Goal: Obtain resource: Download file/media

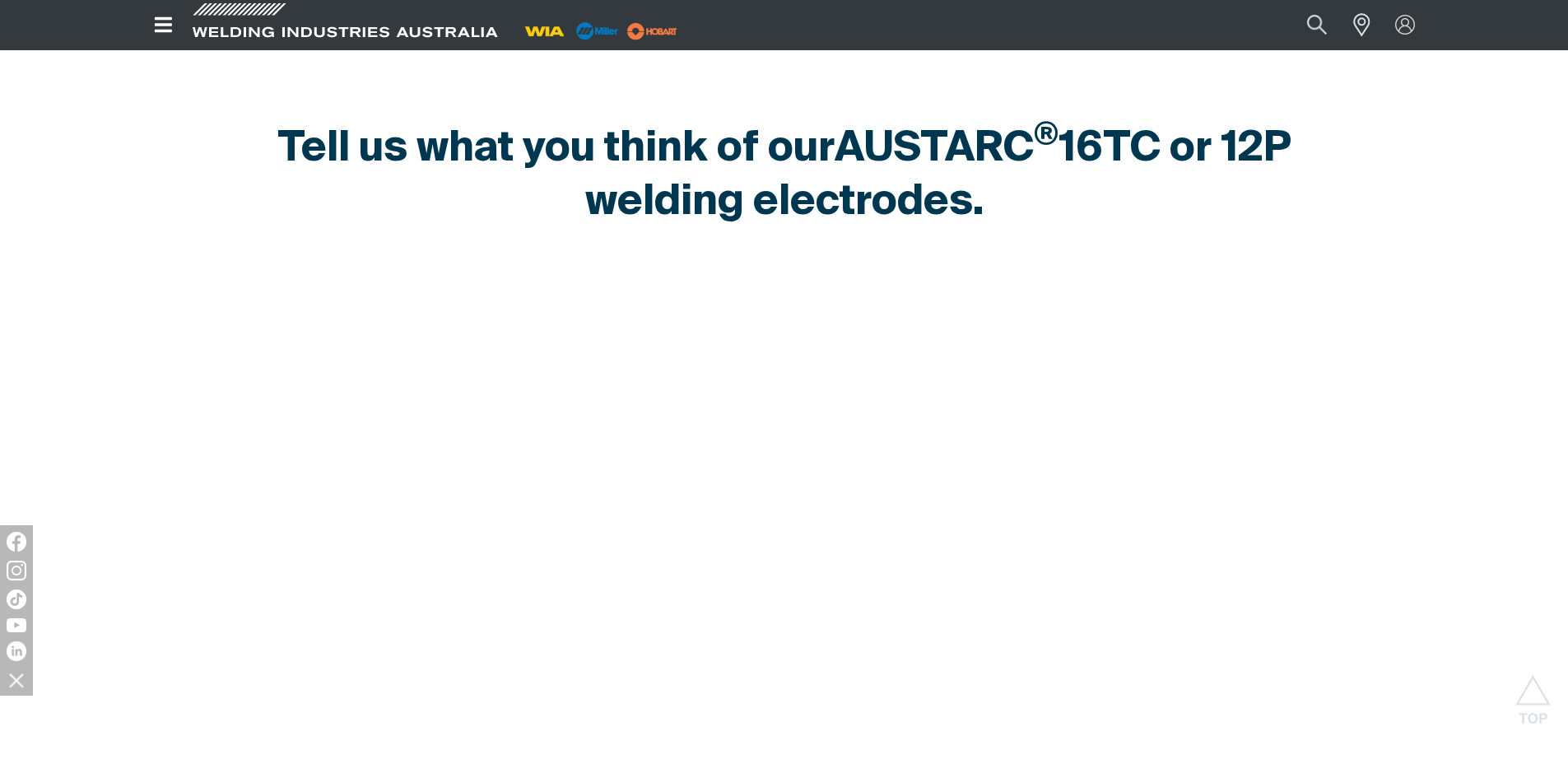
scroll to position [659, 0]
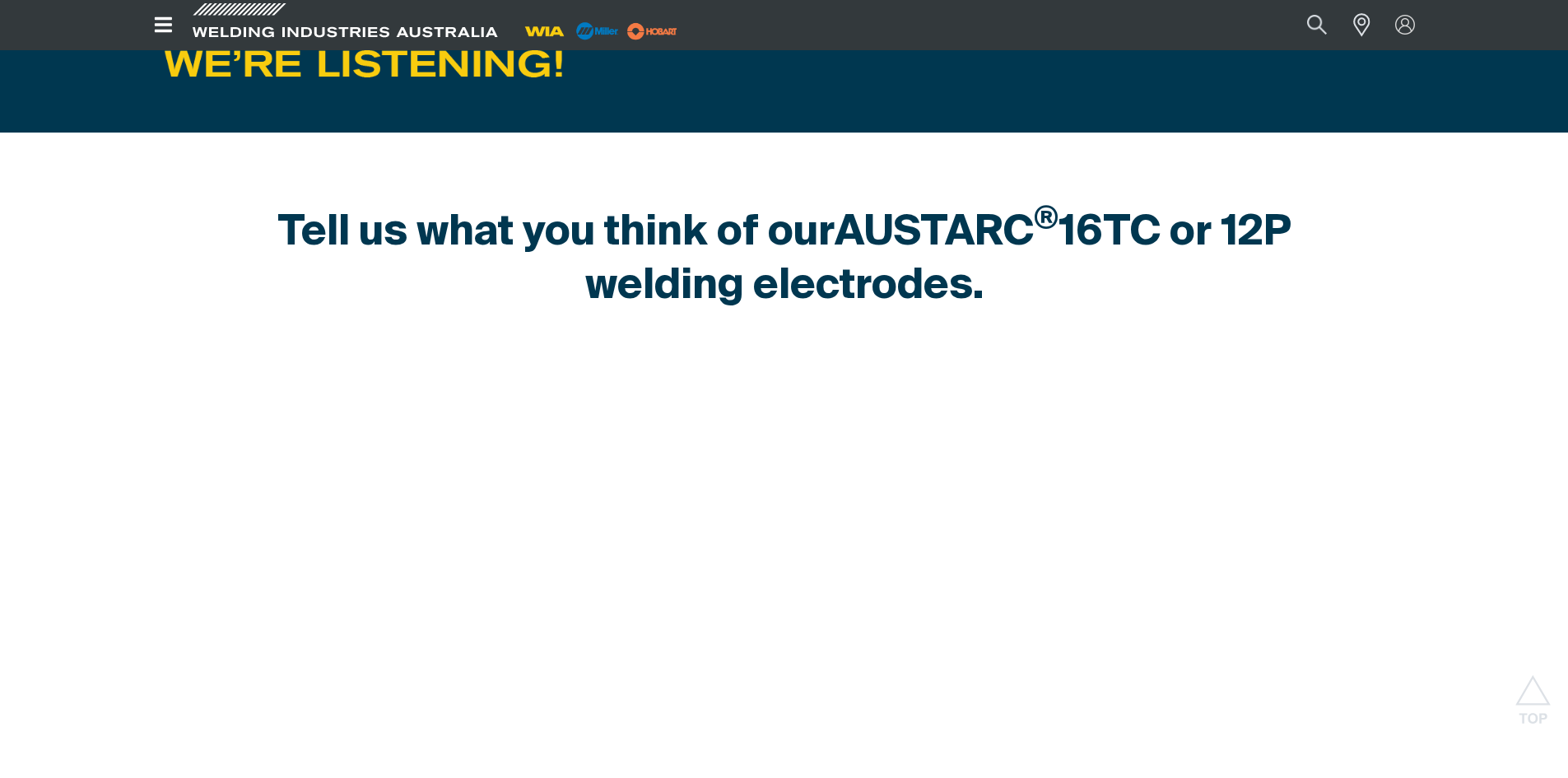
scroll to position [659, 0]
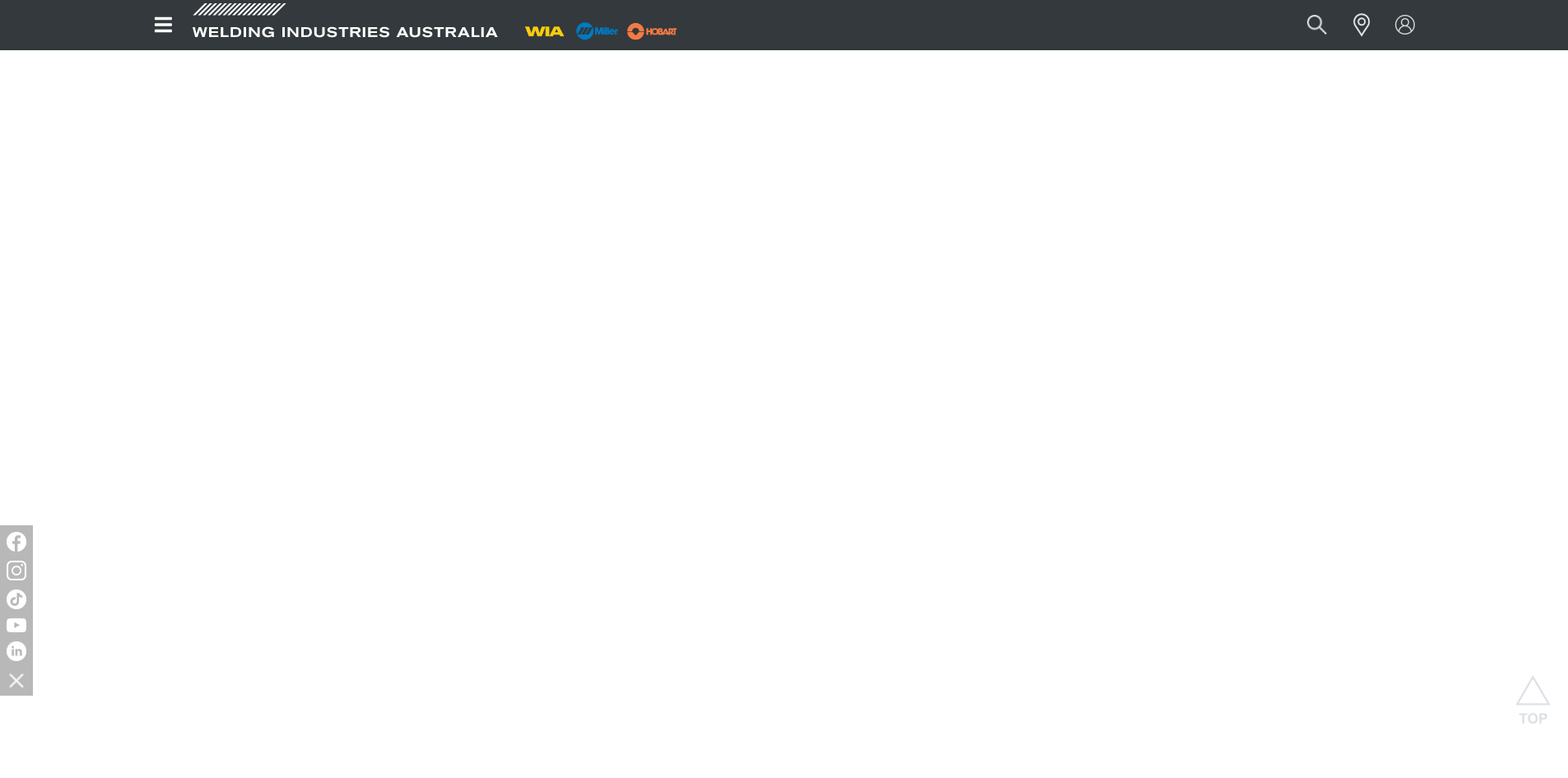
scroll to position [576, 0]
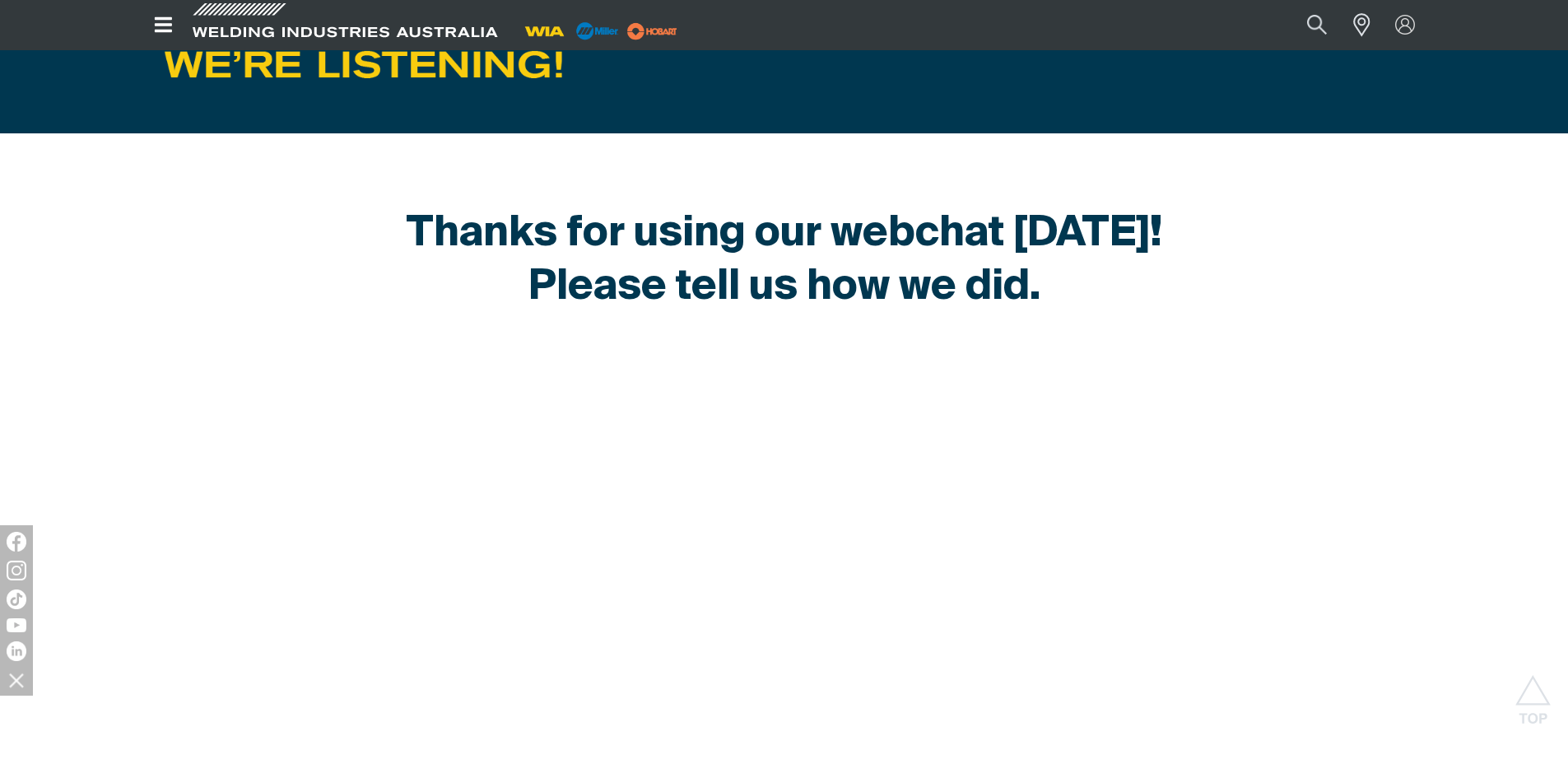
scroll to position [576, 0]
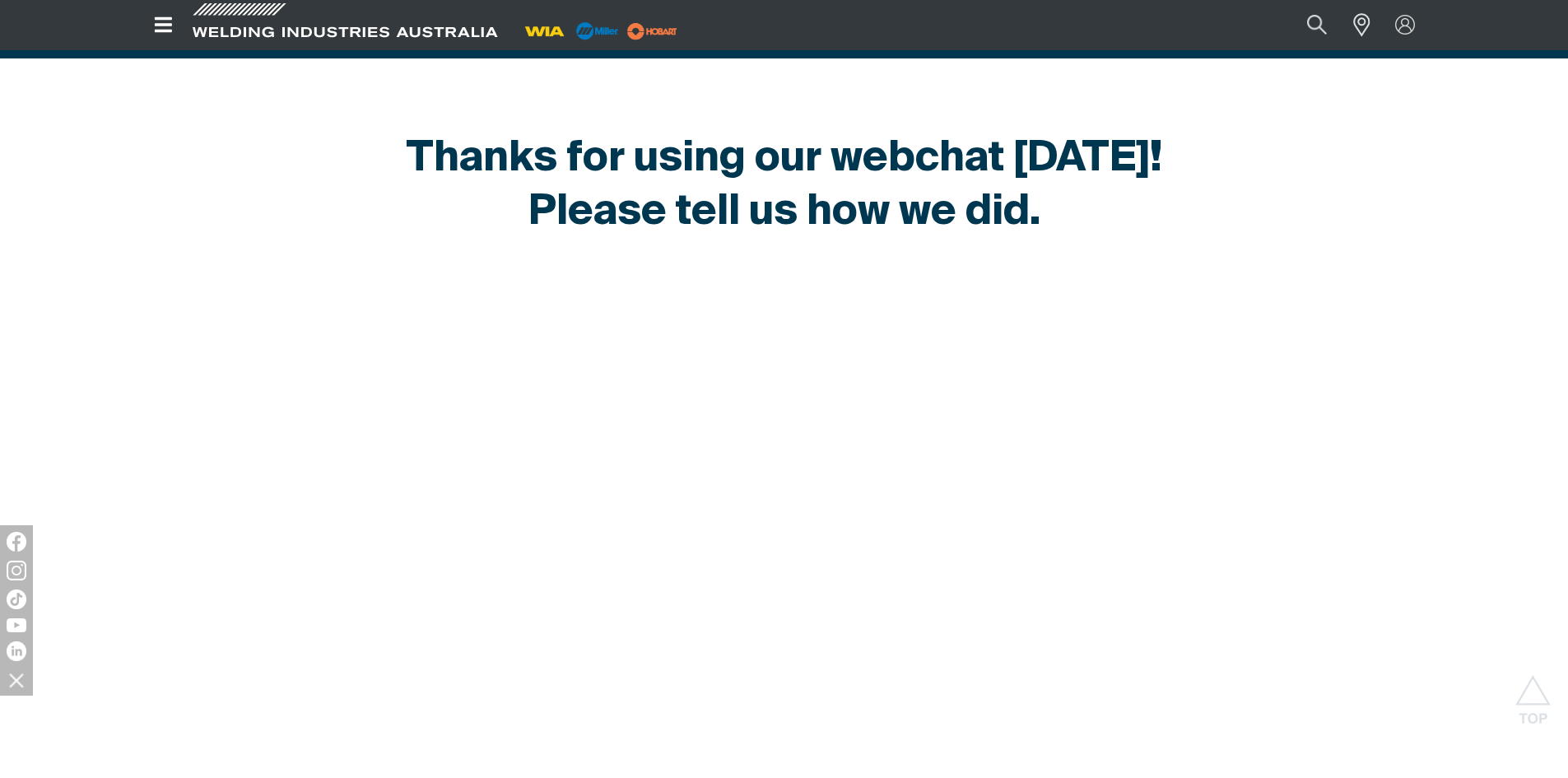
scroll to position [659, 0]
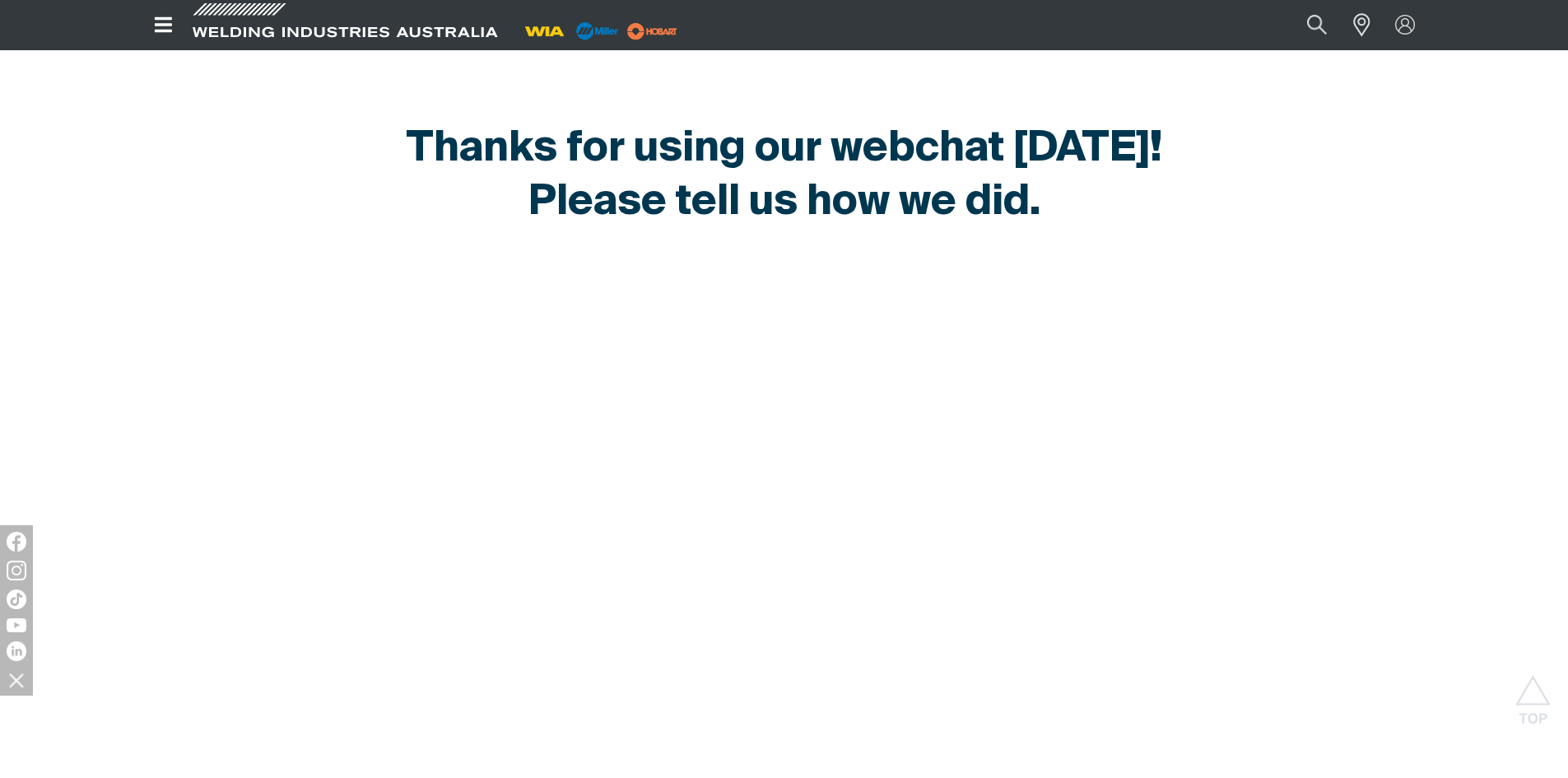
click at [684, 206] on span "Please tell us how we did." at bounding box center [784, 203] width 512 height 42
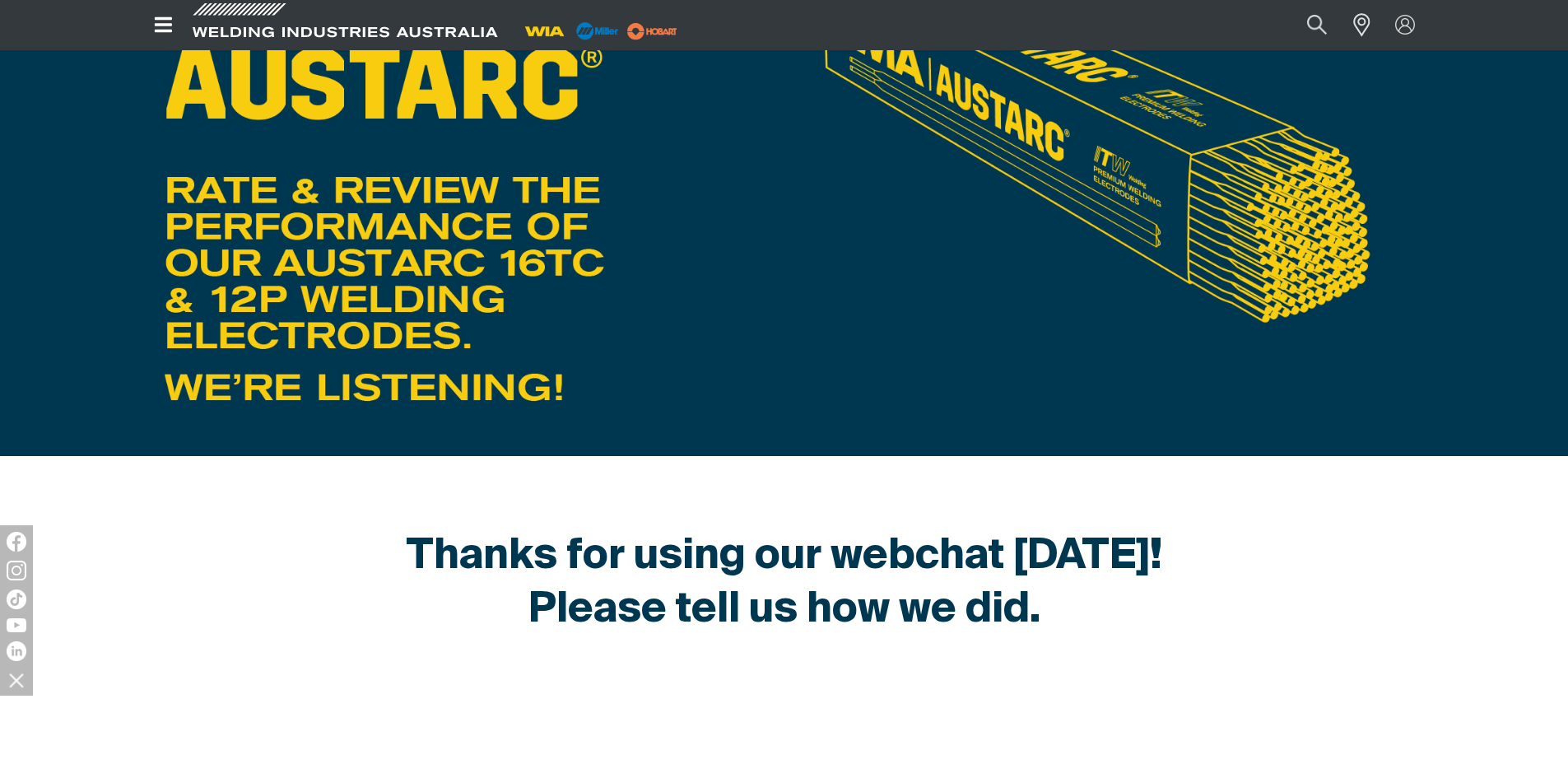
scroll to position [247, 0]
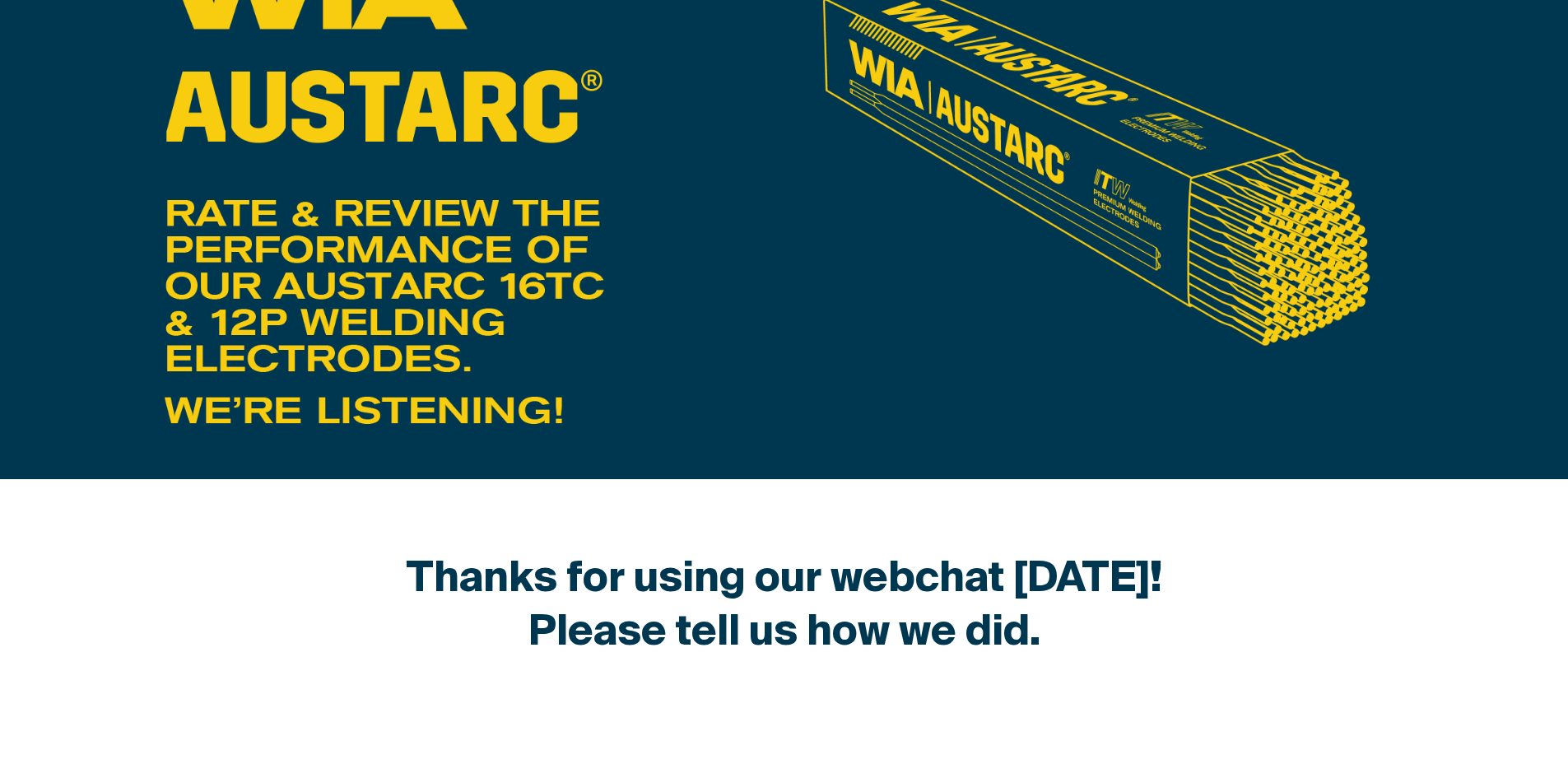
scroll to position [247, 0]
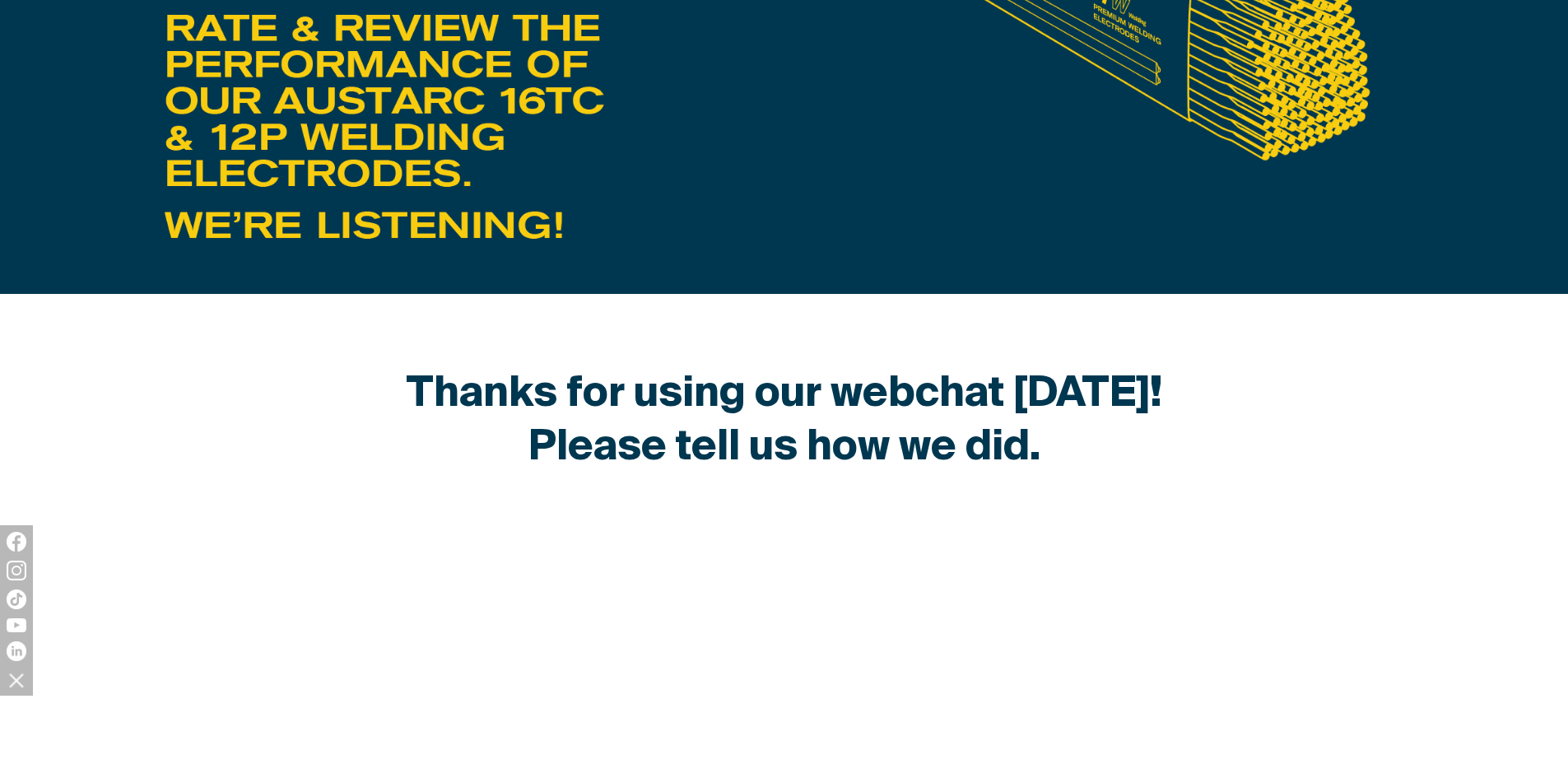
scroll to position [494, 0]
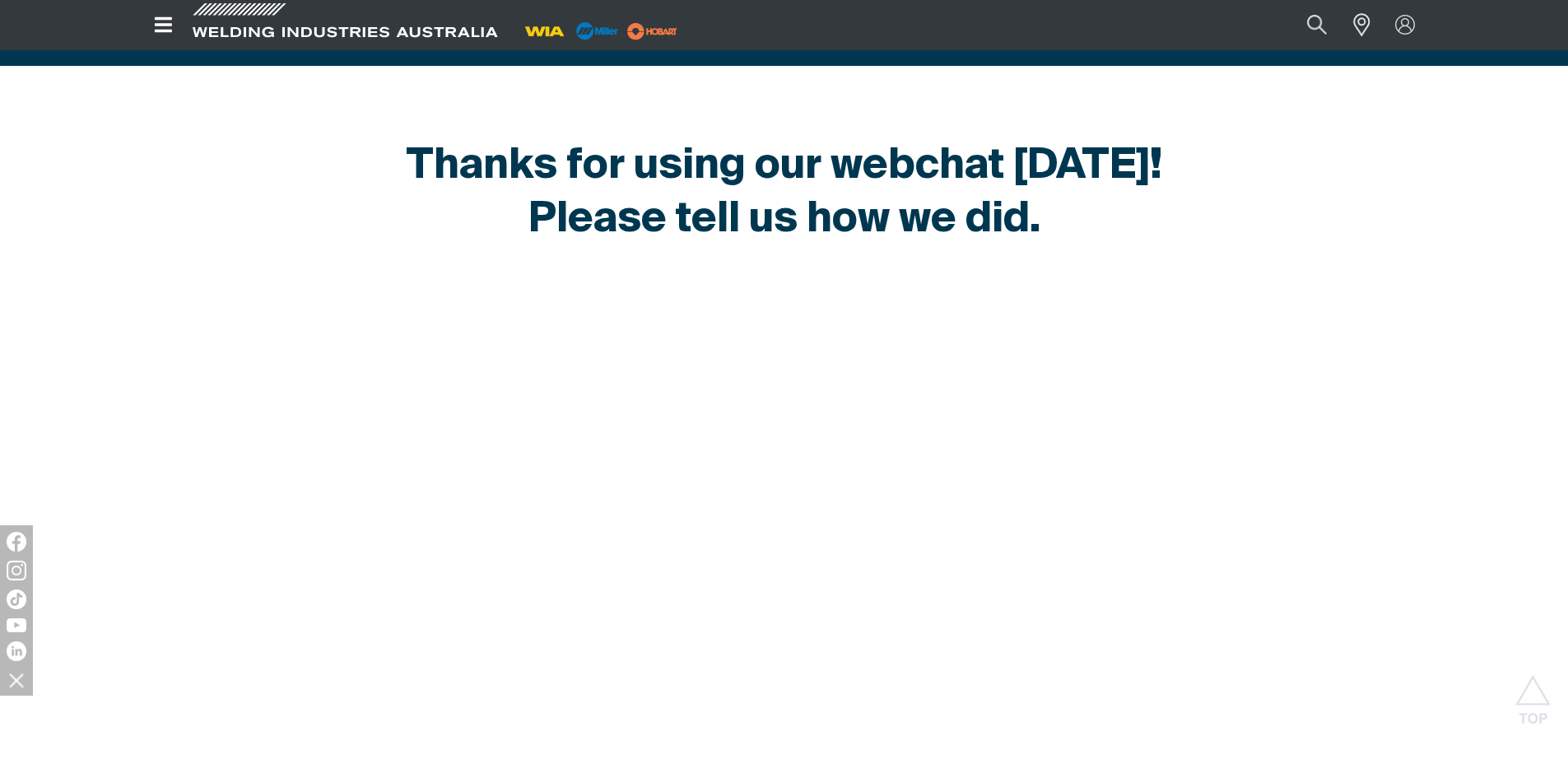
scroll to position [494, 0]
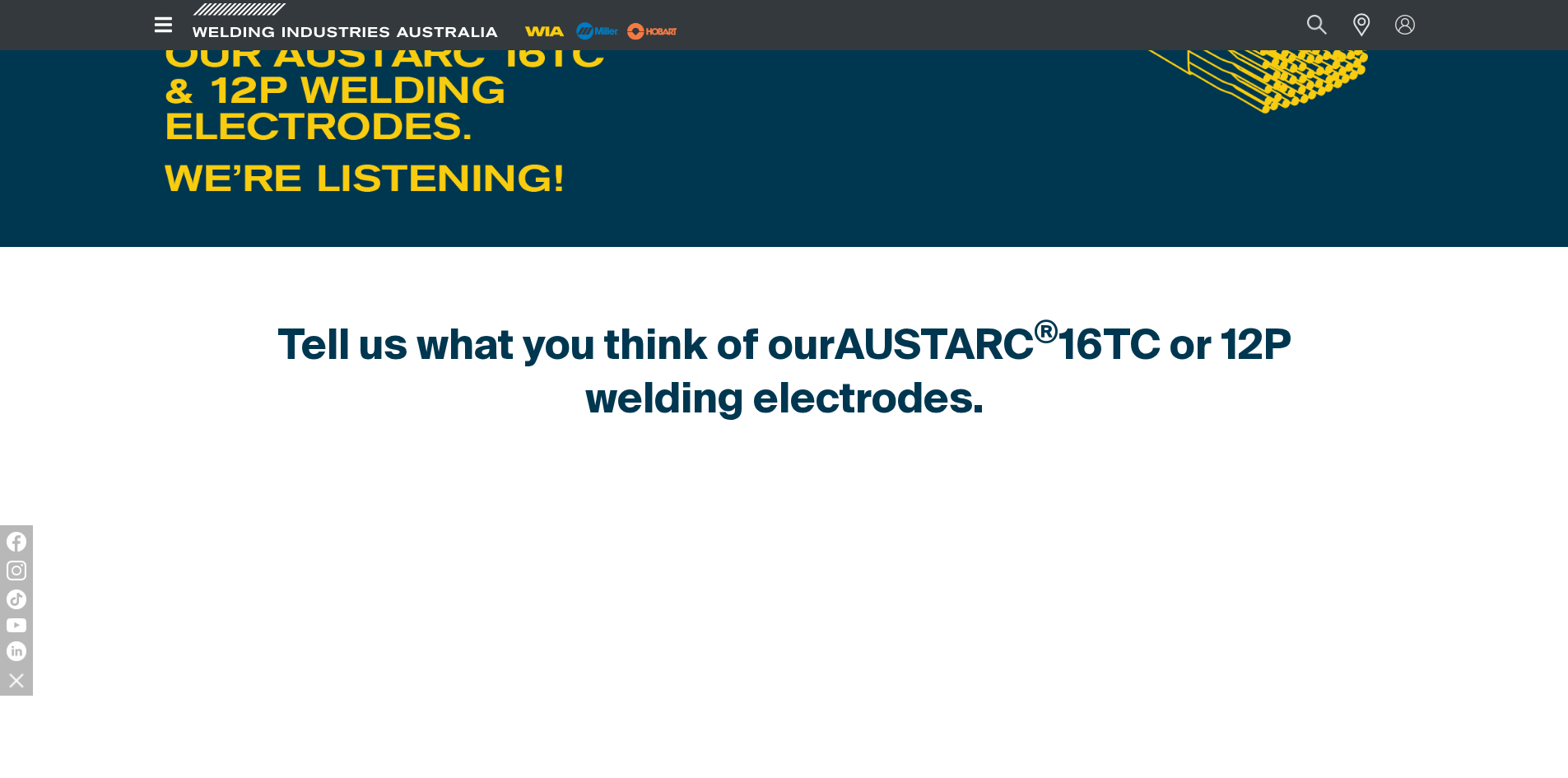
scroll to position [494, 0]
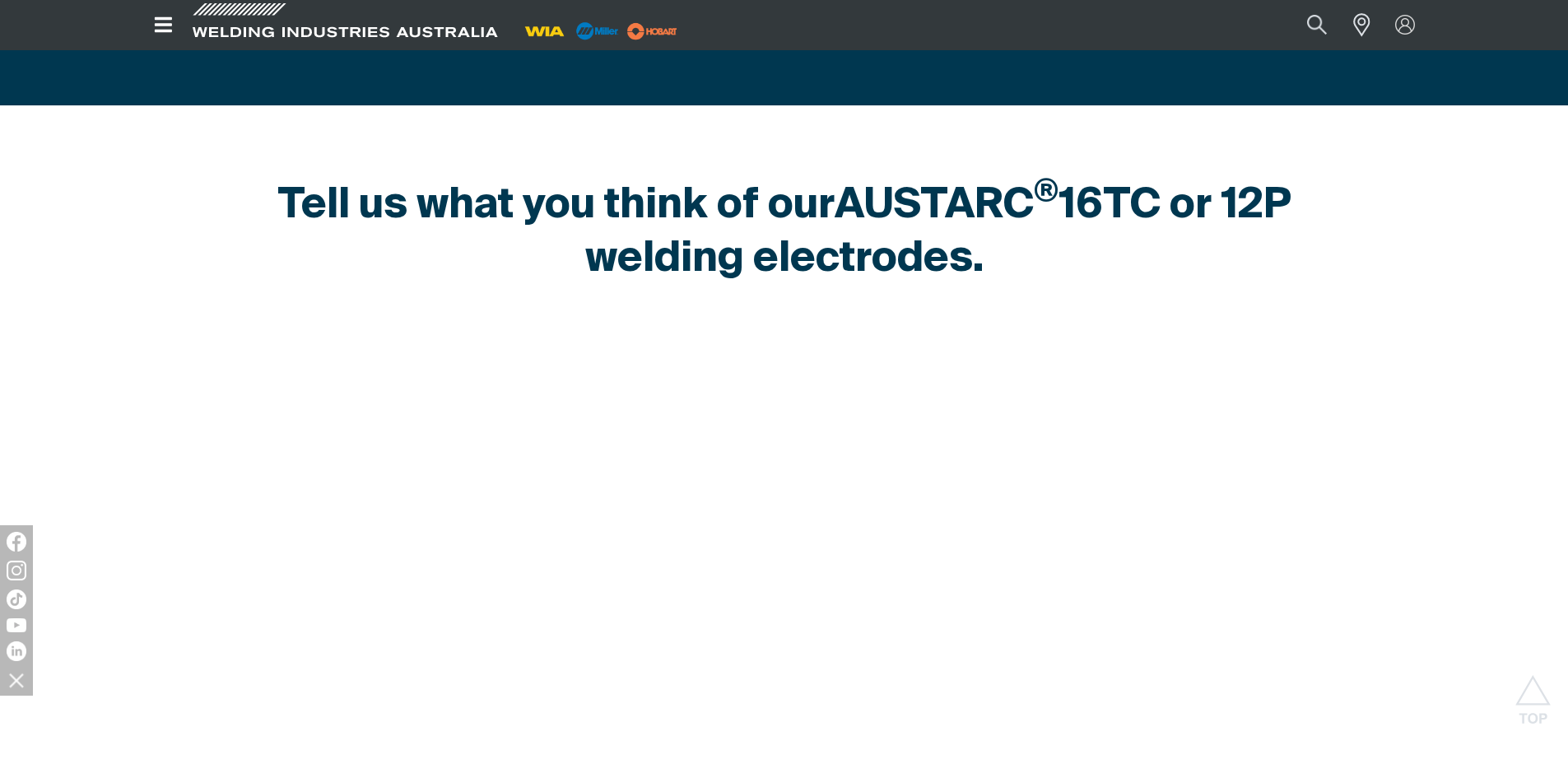
scroll to position [741, 0]
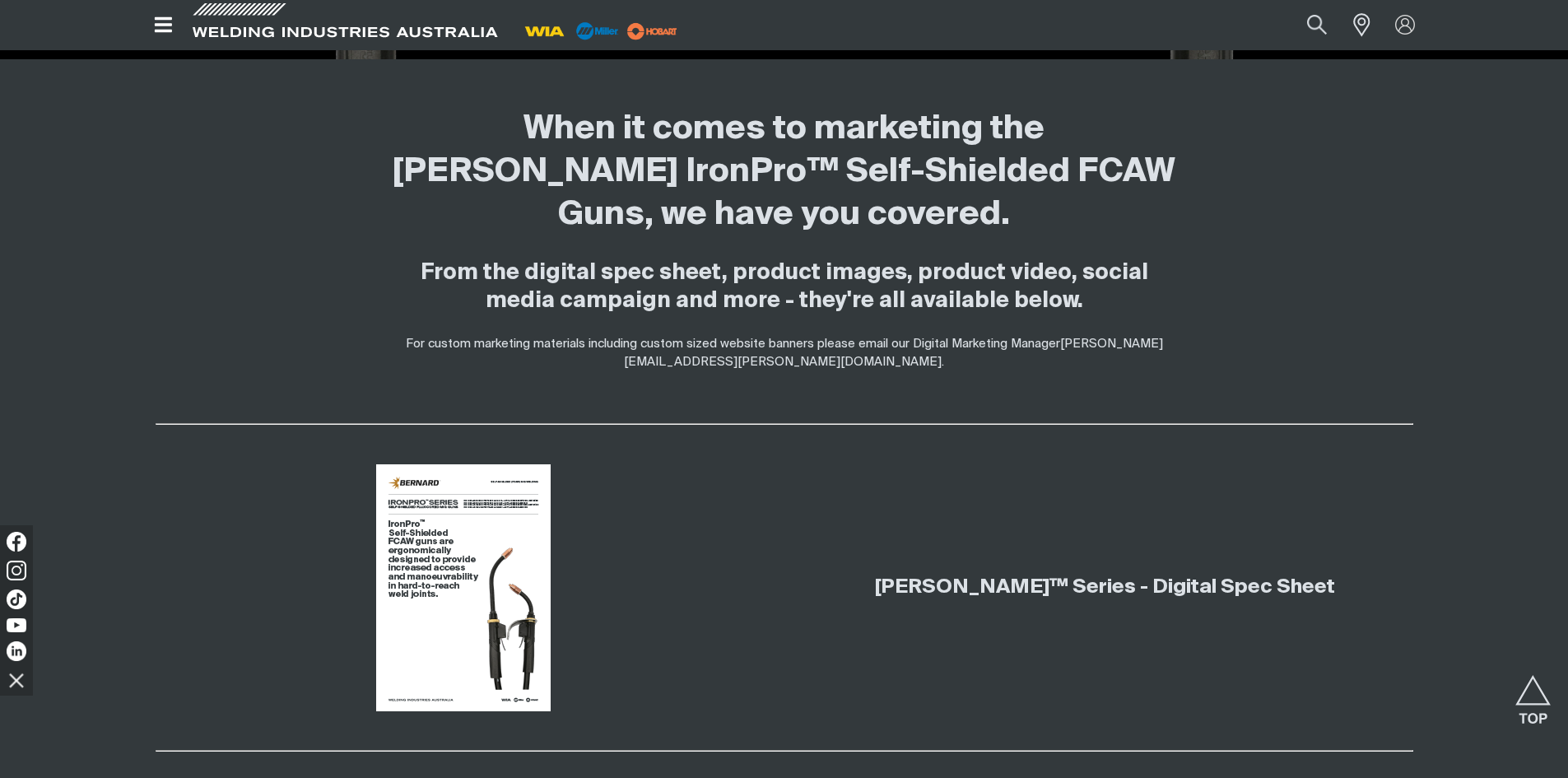
scroll to position [823, 0]
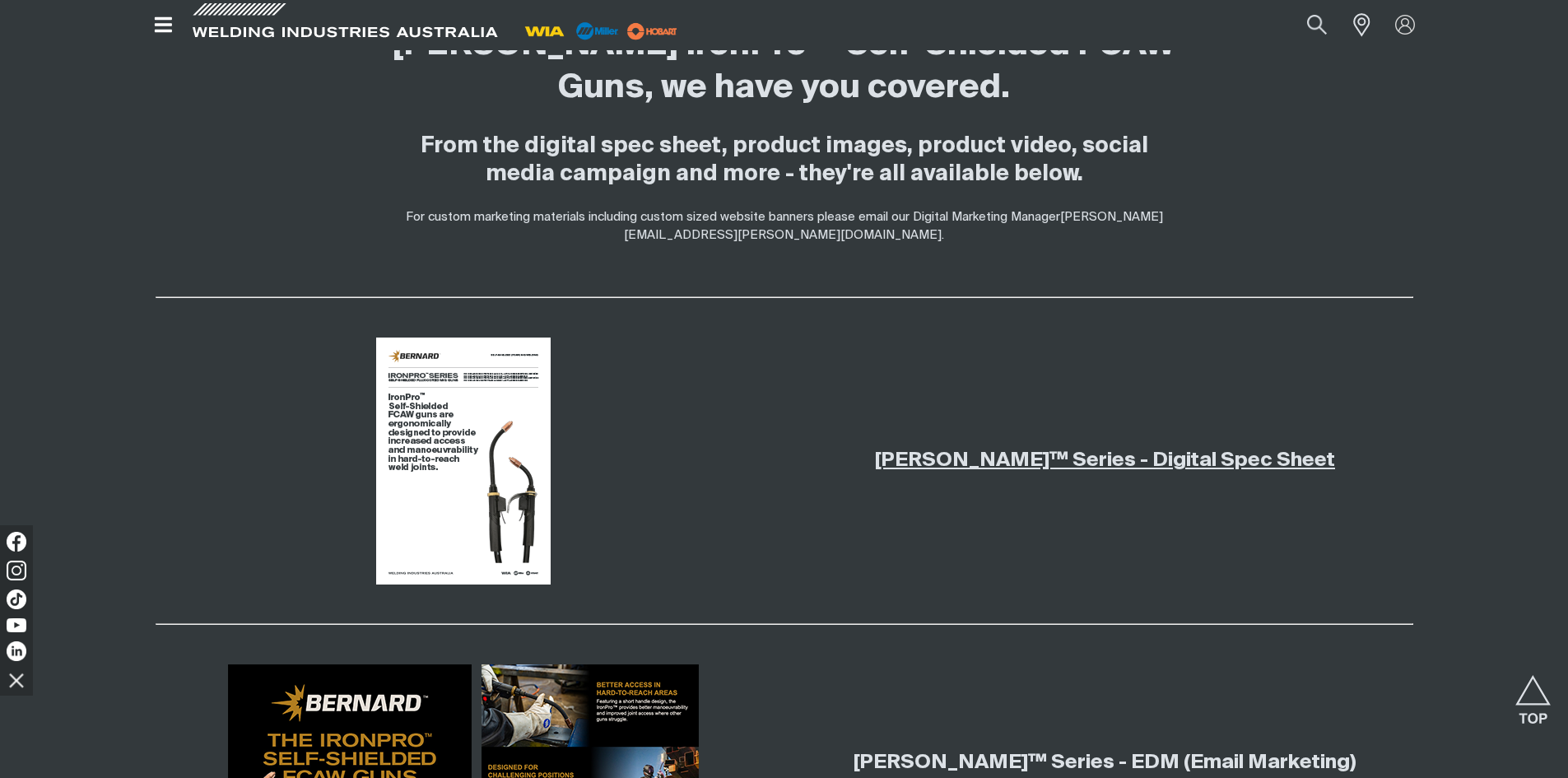
click at [1079, 455] on link "Bernard IronPro™ Series - Digital Spec Sheet" at bounding box center [1104, 460] width 460 height 20
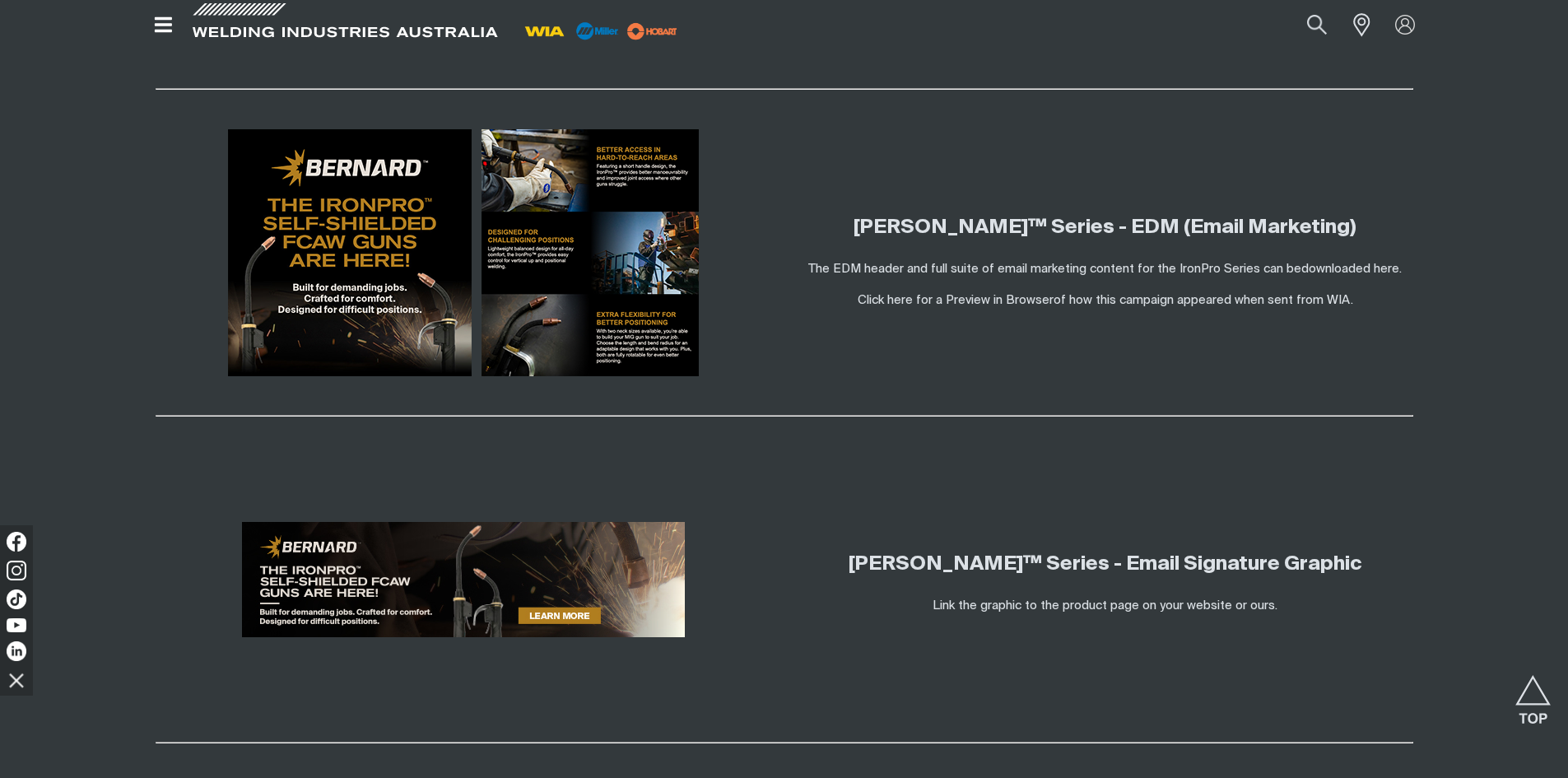
scroll to position [1380, 0]
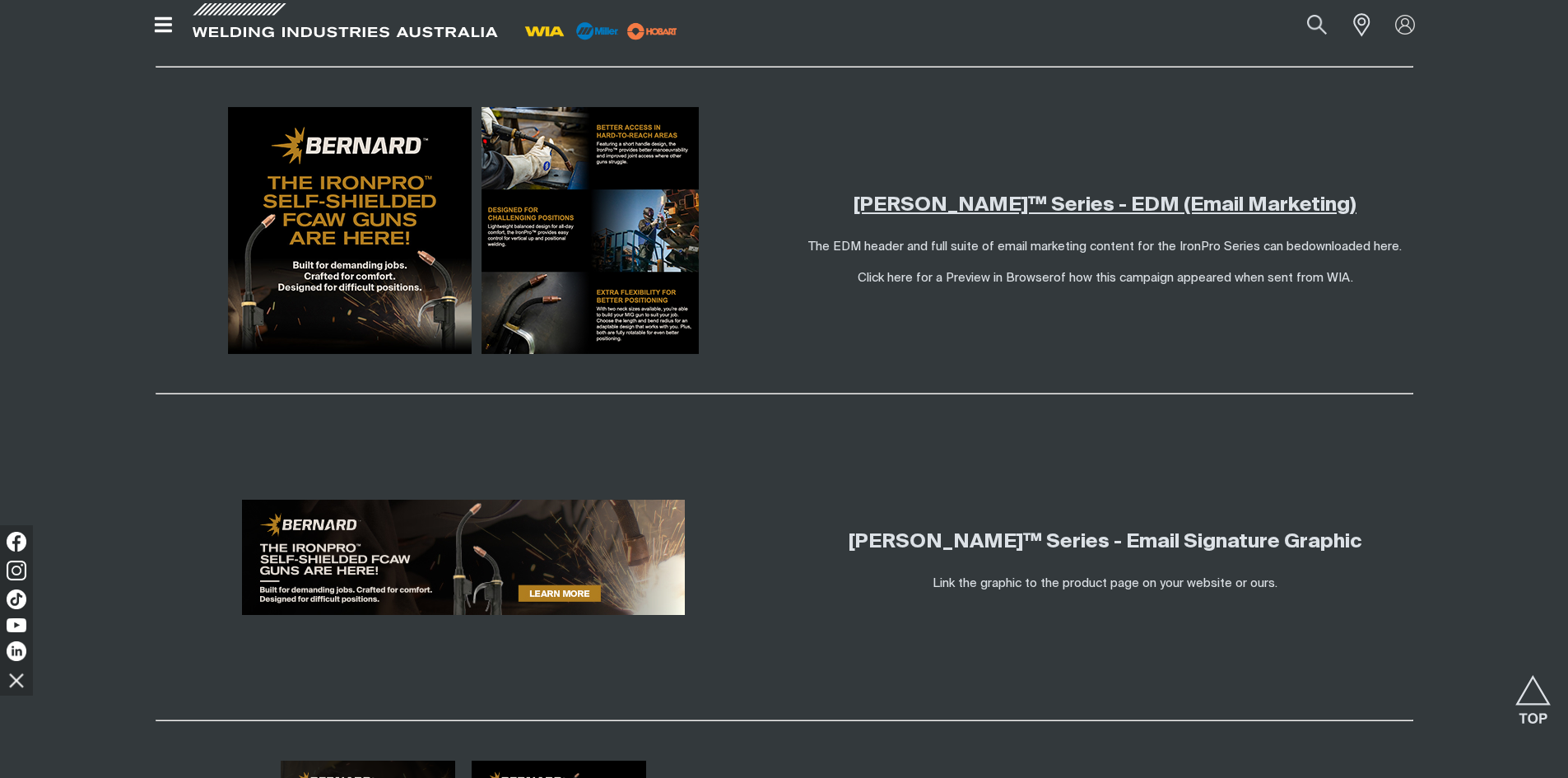
click at [971, 200] on link "[PERSON_NAME]™ Series - EDM (Email Marketing)" at bounding box center [1105, 205] width 503 height 20
click at [971, 207] on link "[PERSON_NAME]™ Series - EDM (Email Marketing)" at bounding box center [1105, 205] width 503 height 20
click at [1091, 542] on link "[PERSON_NAME]™ Series - Email Signature Graphic" at bounding box center [1105, 542] width 514 height 20
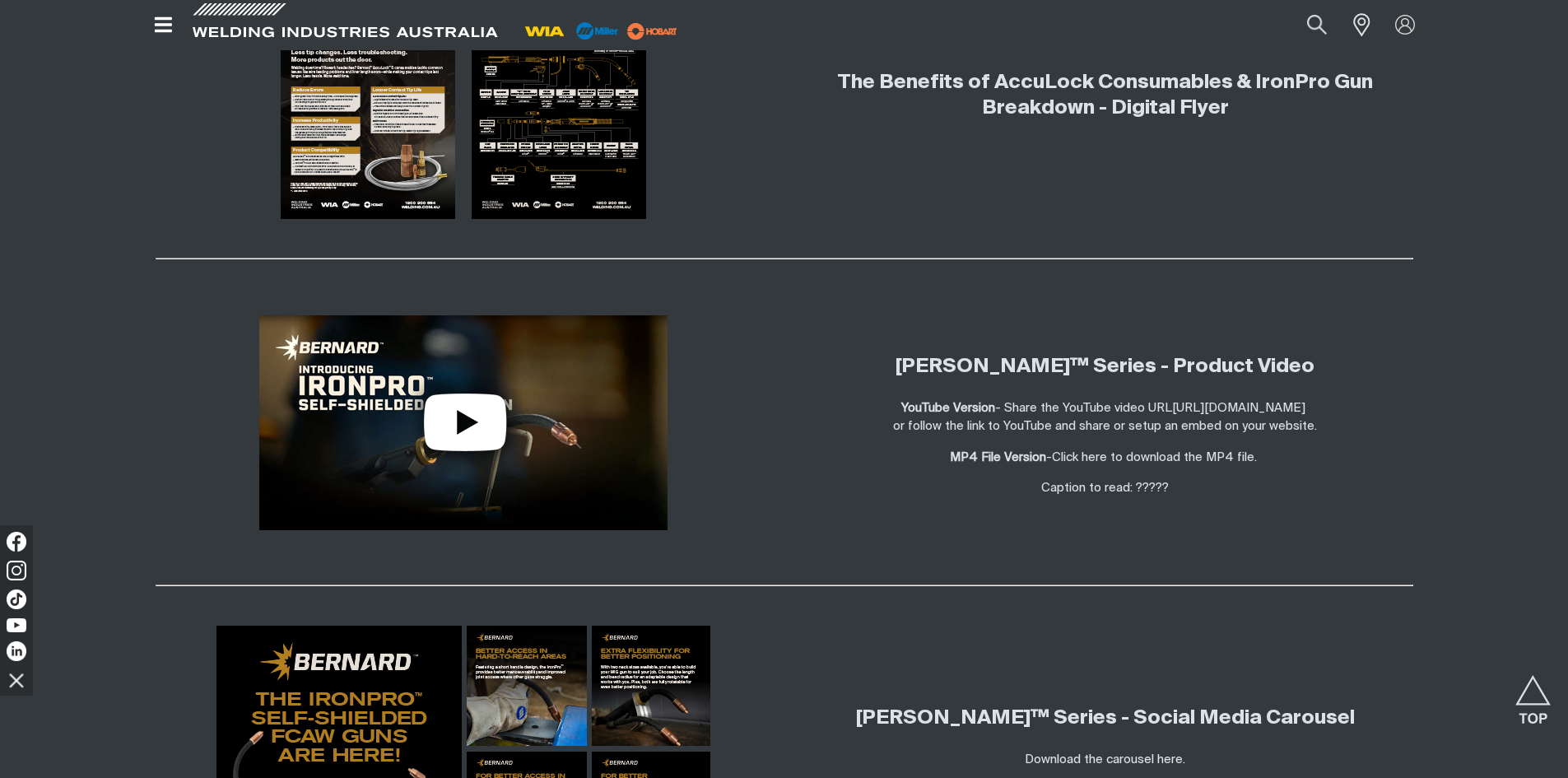
scroll to position [2204, 0]
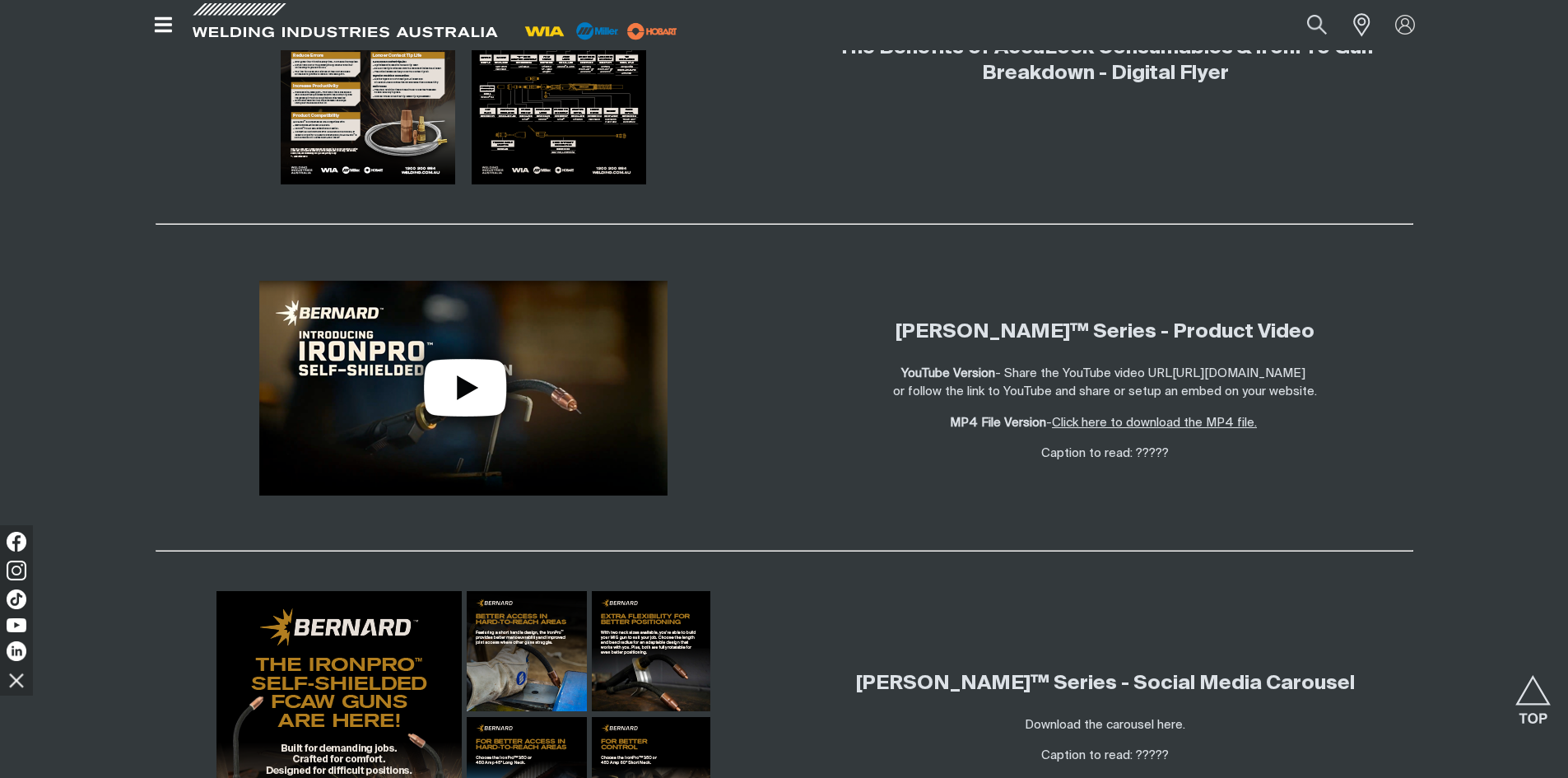
click at [1113, 422] on link "Click here to download the MP4 file." at bounding box center [1154, 422] width 205 height 13
click at [1172, 371] on link "https://youtu.be/uTPvZNyAXtc" at bounding box center [1238, 374] width 133 height 13
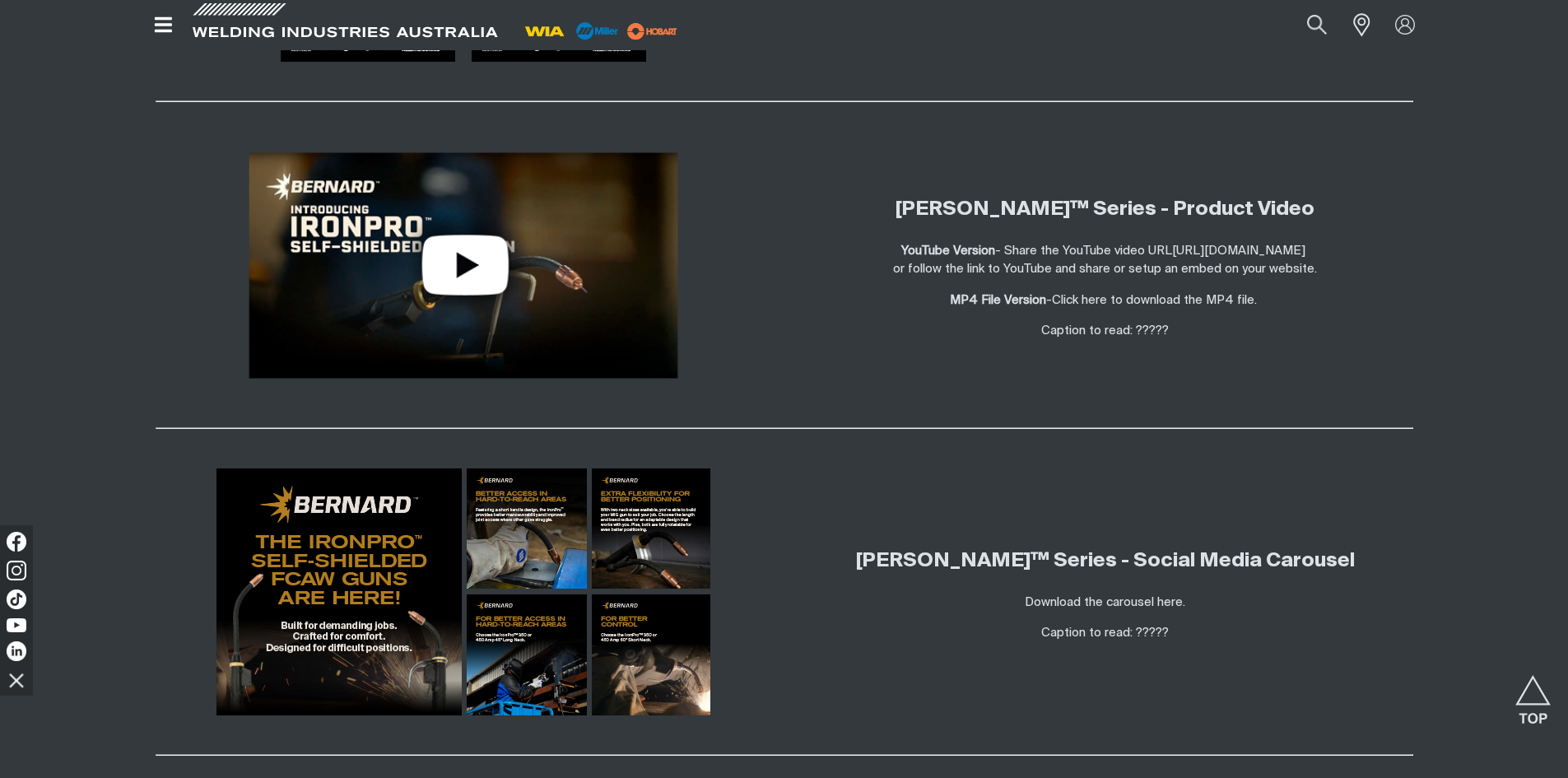
scroll to position [2368, 0]
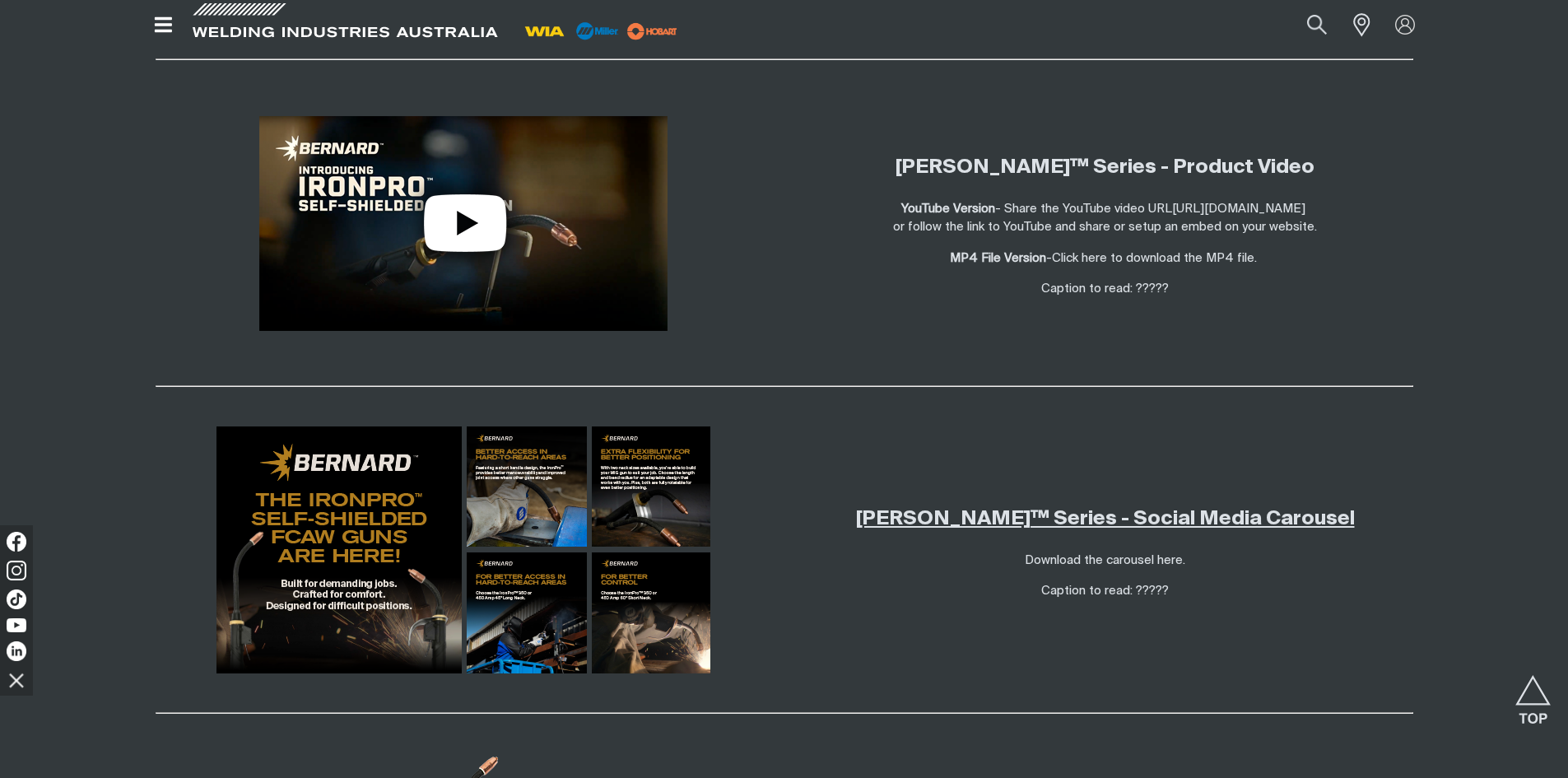
click at [1168, 512] on link "Bernard IronPro™ Series - Social Media Carousel" at bounding box center [1104, 518] width 498 height 20
click at [1168, 522] on link "Bernard IronPro™ Series - Social Media Carousel" at bounding box center [1104, 518] width 498 height 20
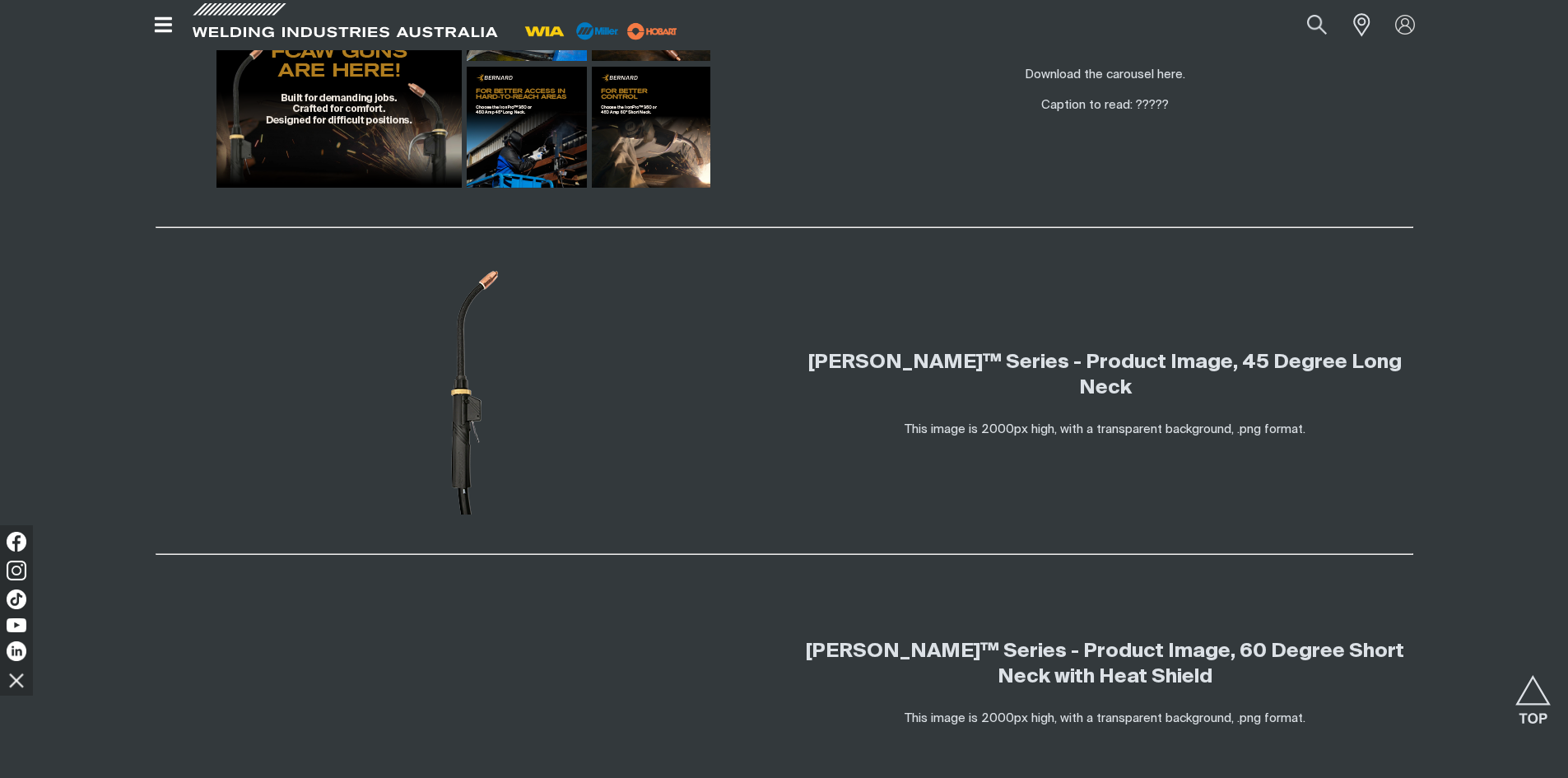
scroll to position [2862, 0]
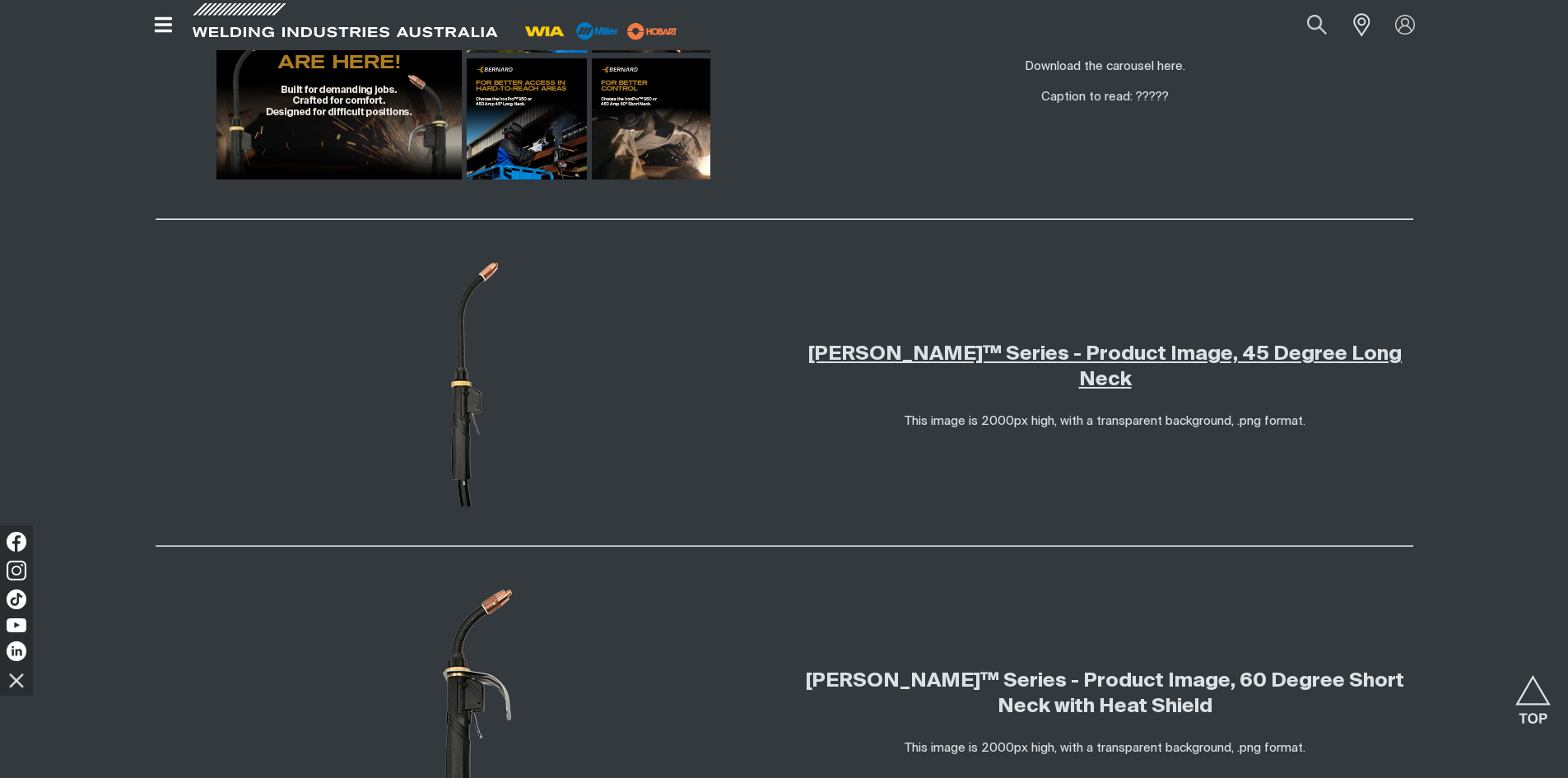
click at [1106, 356] on link "Bernard IronPro™ Series - Product Image, 45 Degree Long Neck" at bounding box center [1105, 366] width 593 height 45
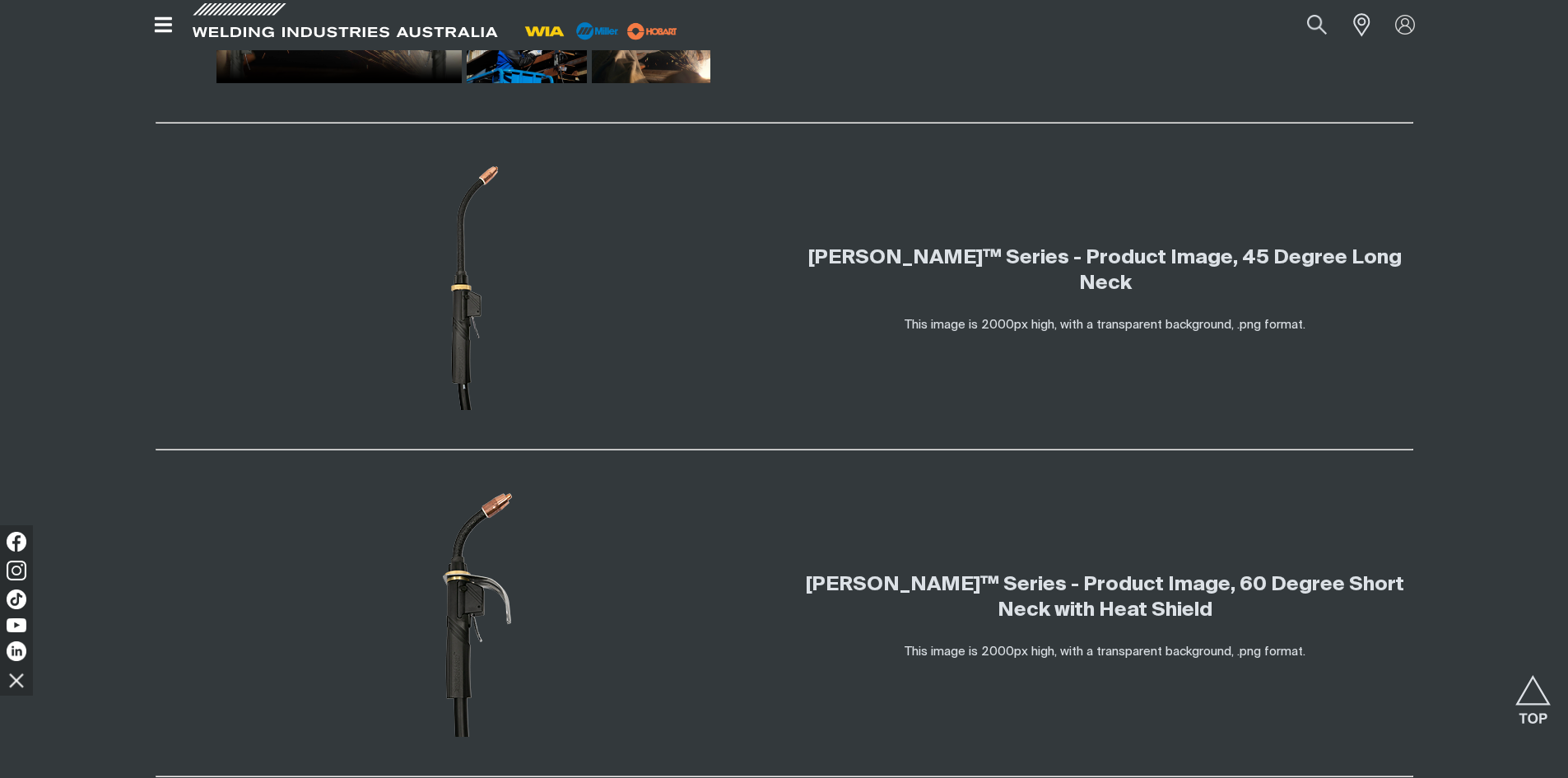
scroll to position [3109, 0]
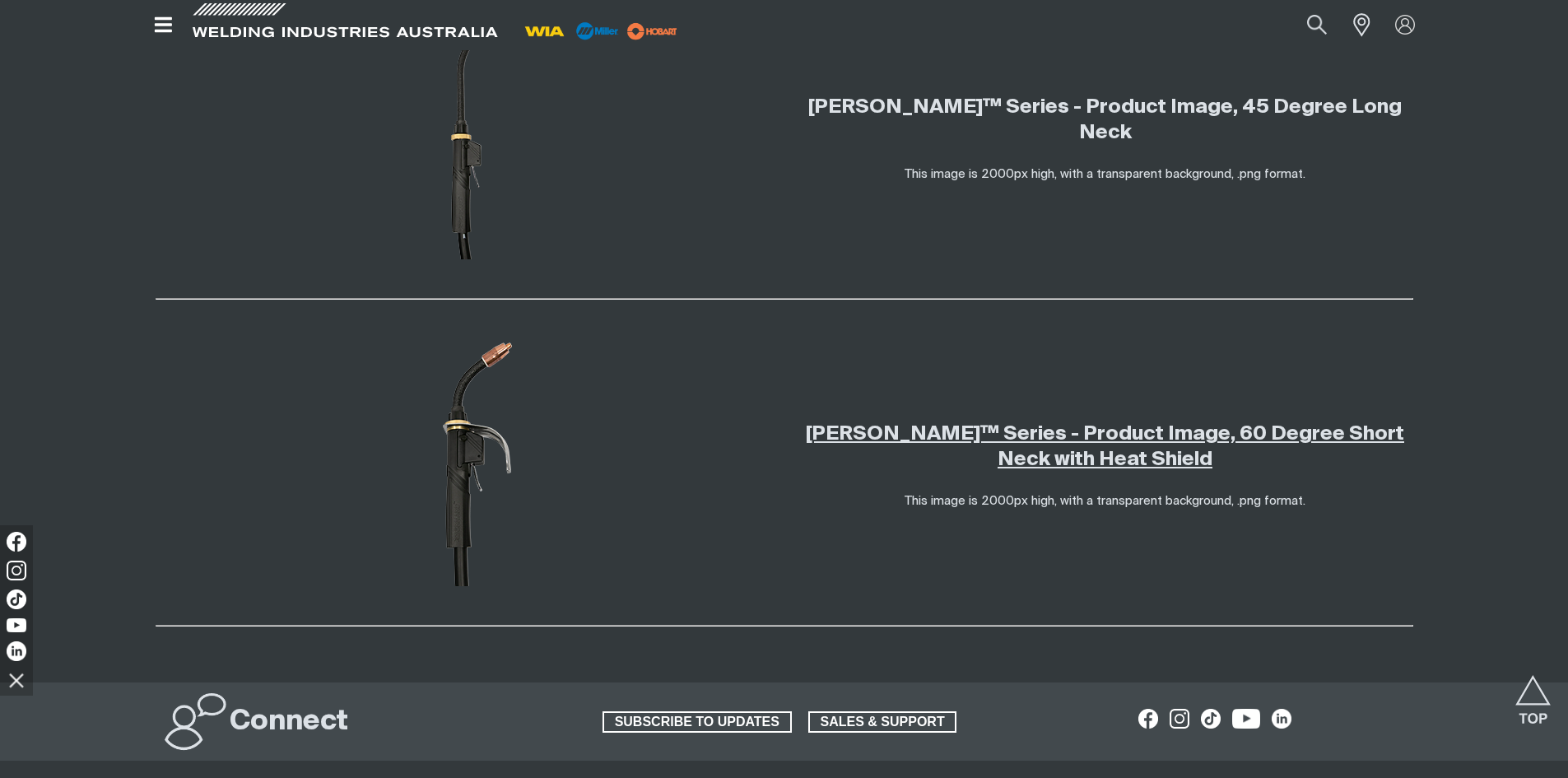
click at [1105, 436] on link "Bernard IronPro™ Series - Product Image, 60 Degree Short Neck with Heat Shield" at bounding box center [1105, 447] width 599 height 45
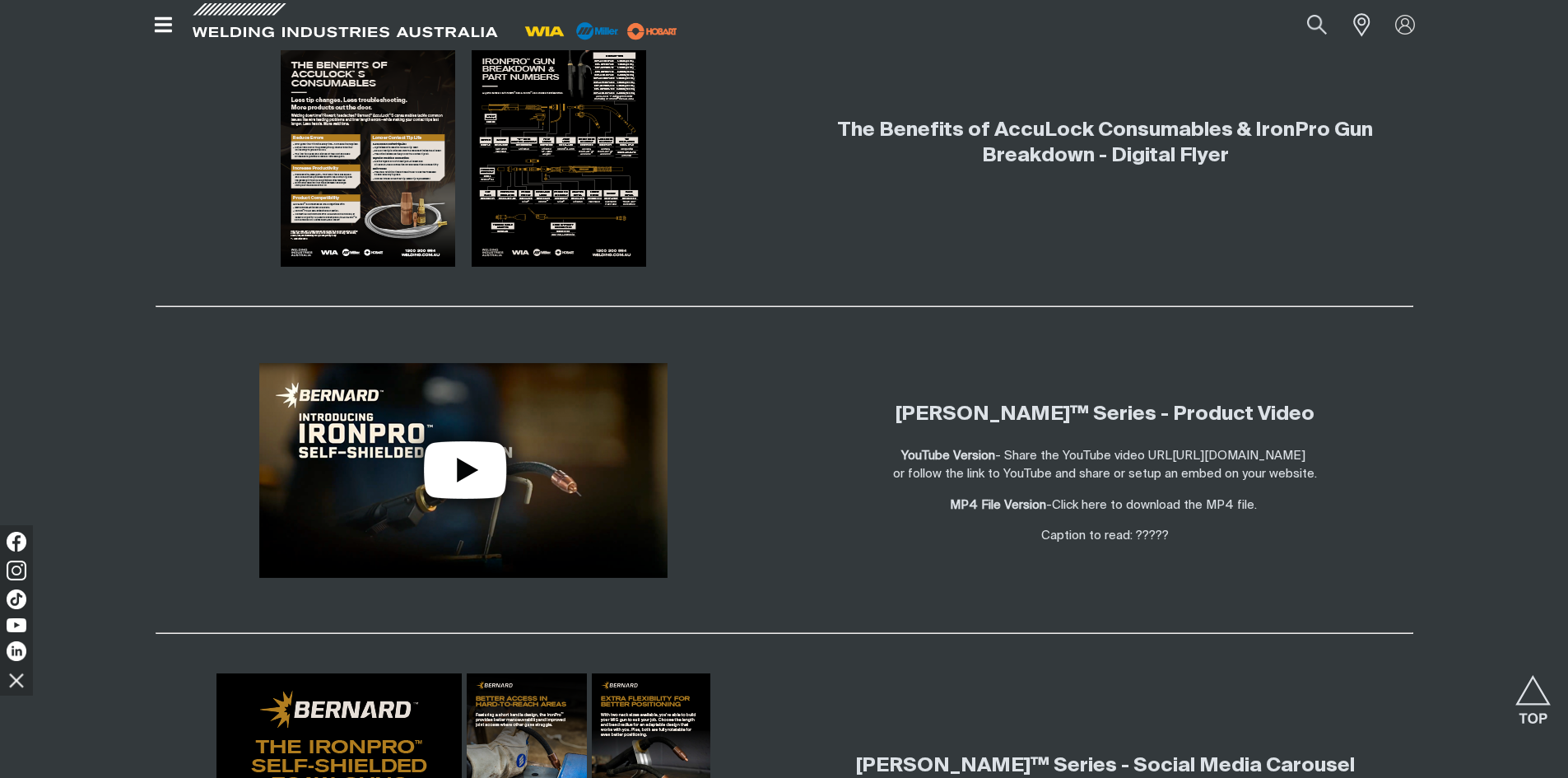
scroll to position [2286, 0]
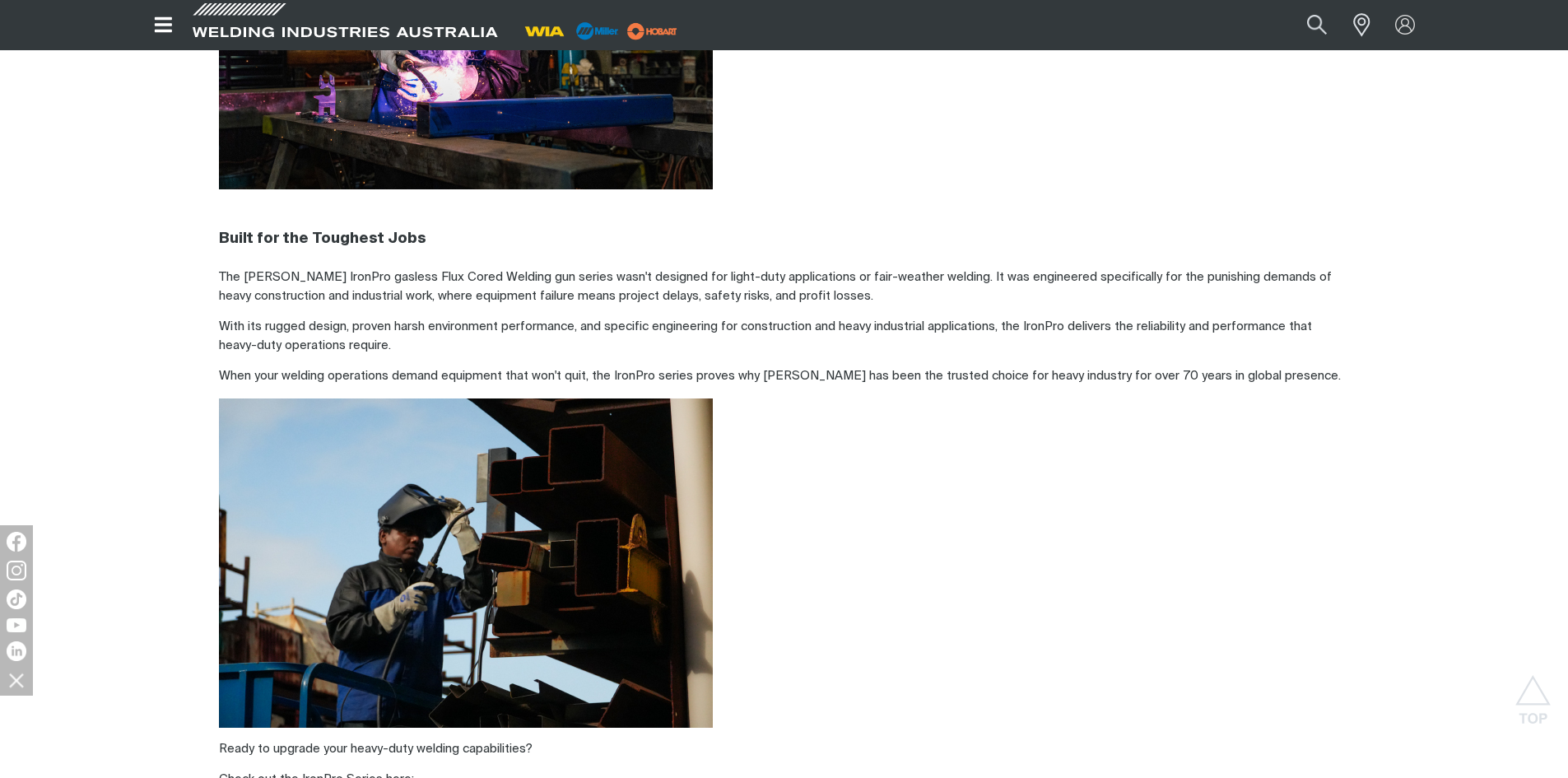
scroll to position [4530, 0]
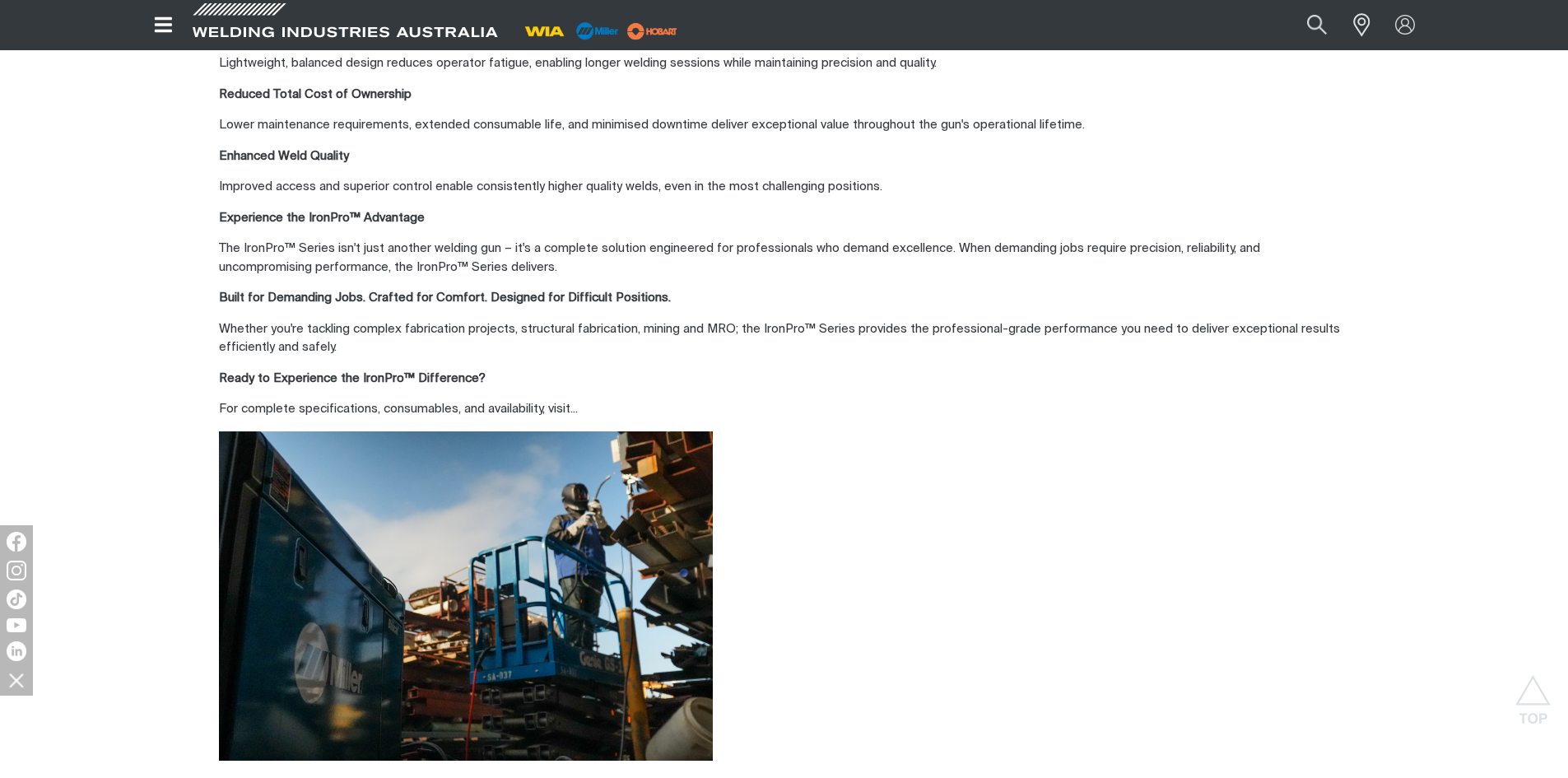
scroll to position [5516, 0]
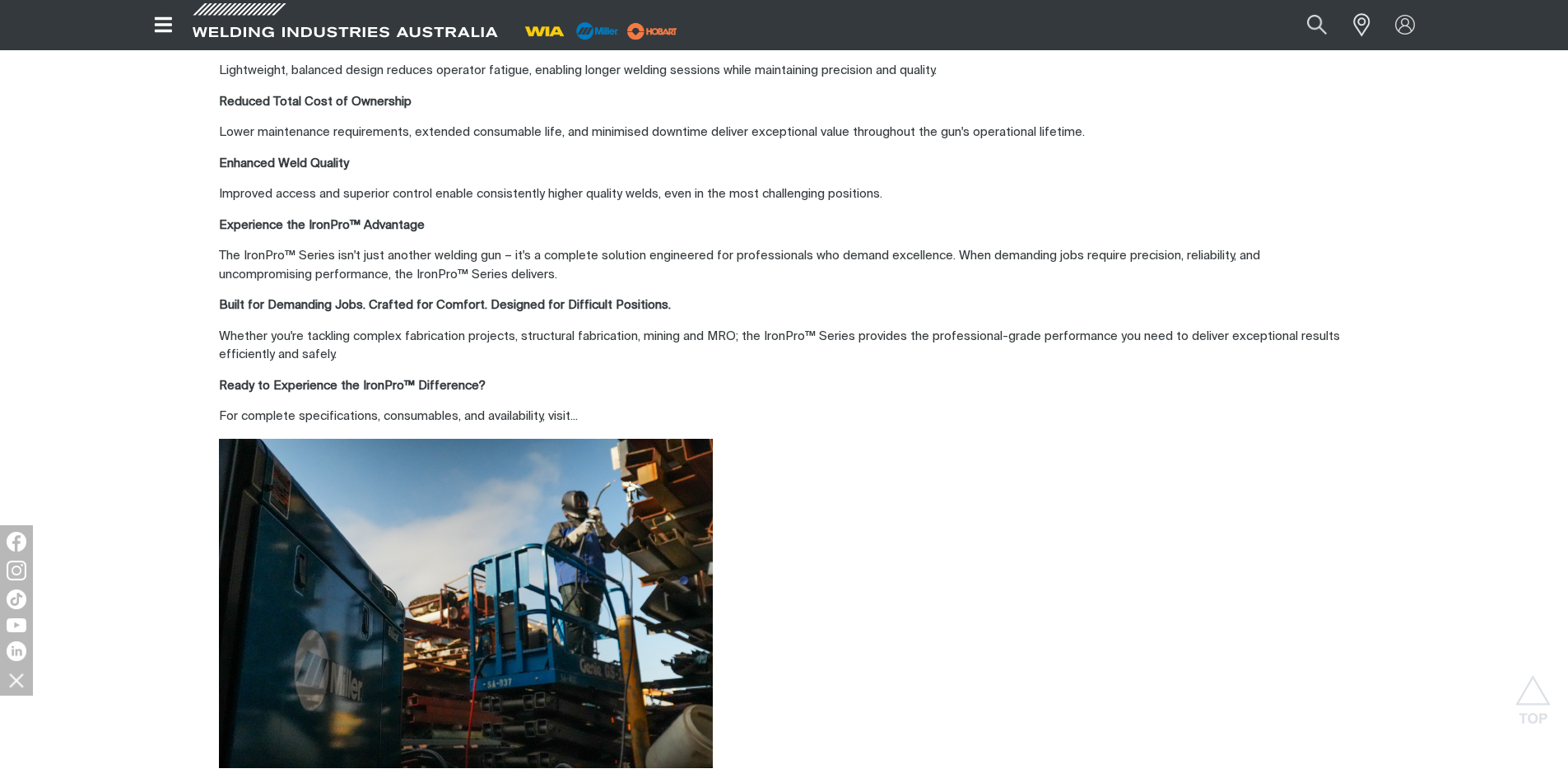
click at [559, 418] on p "For complete specifications, consumables, and availability, visit..." at bounding box center [783, 416] width 1129 height 19
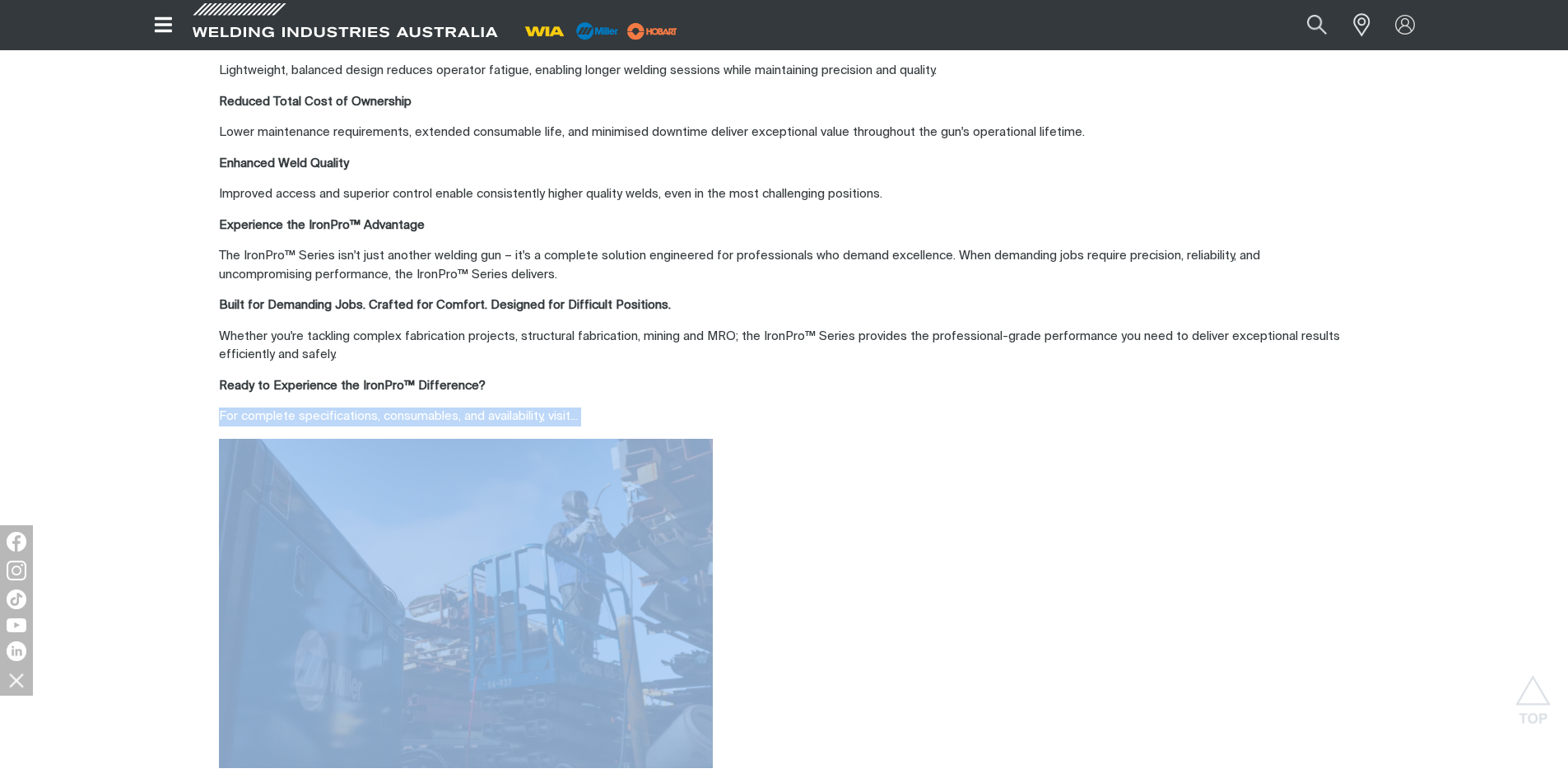
click at [559, 418] on p "For complete specifications, consumables, and availability, visit..." at bounding box center [783, 416] width 1129 height 19
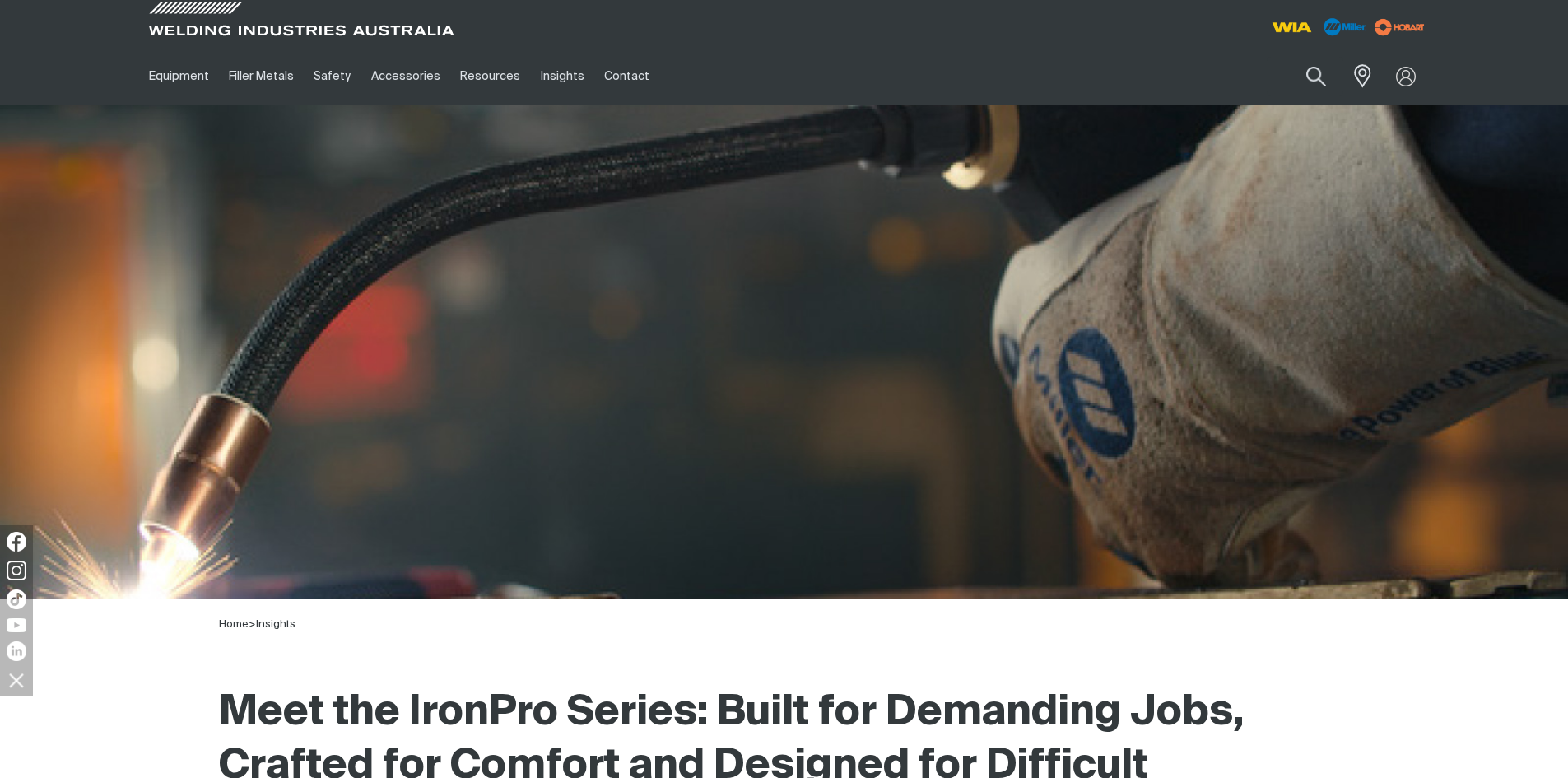
scroll to position [0, 0]
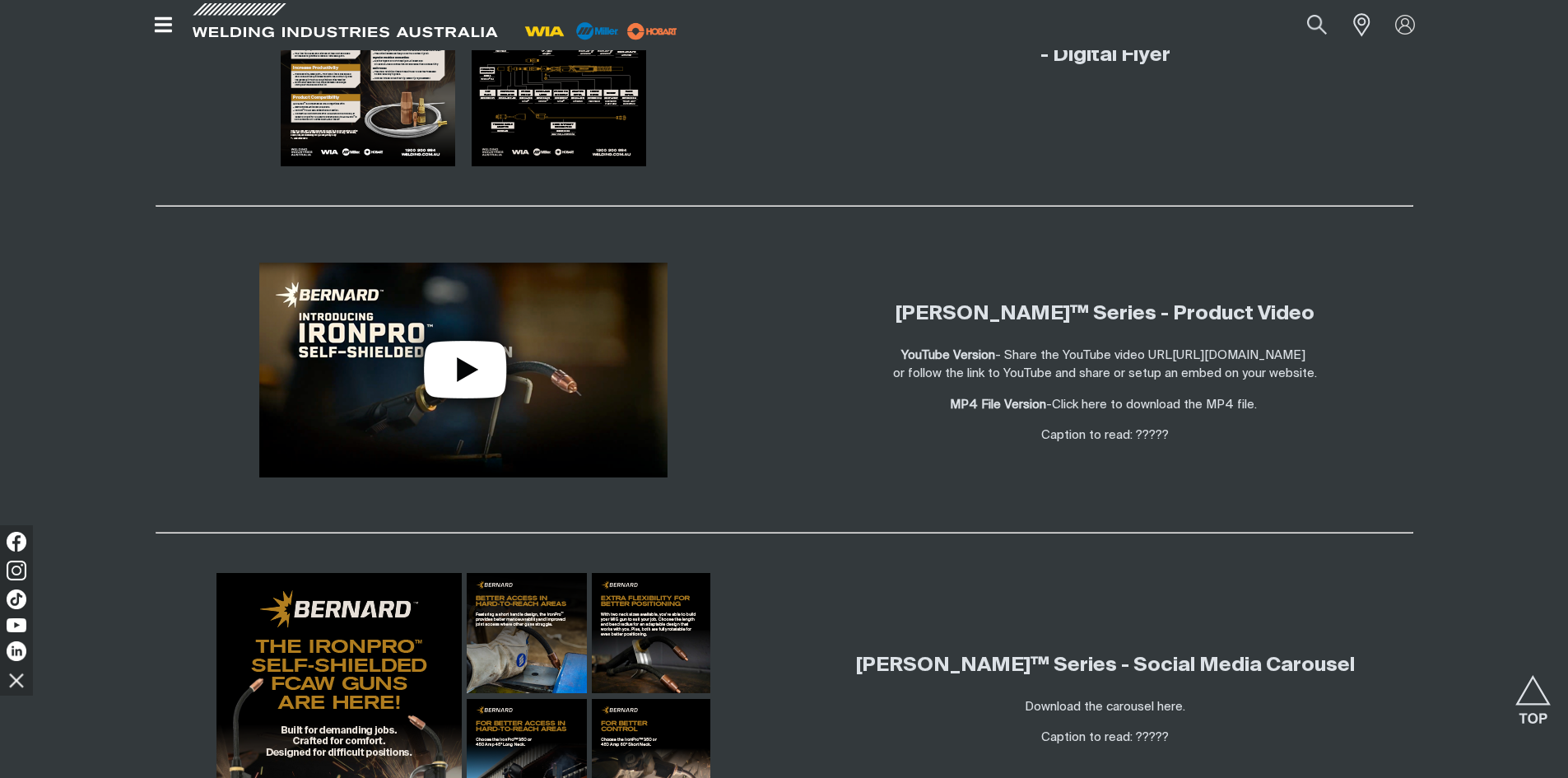
scroll to position [2286, 0]
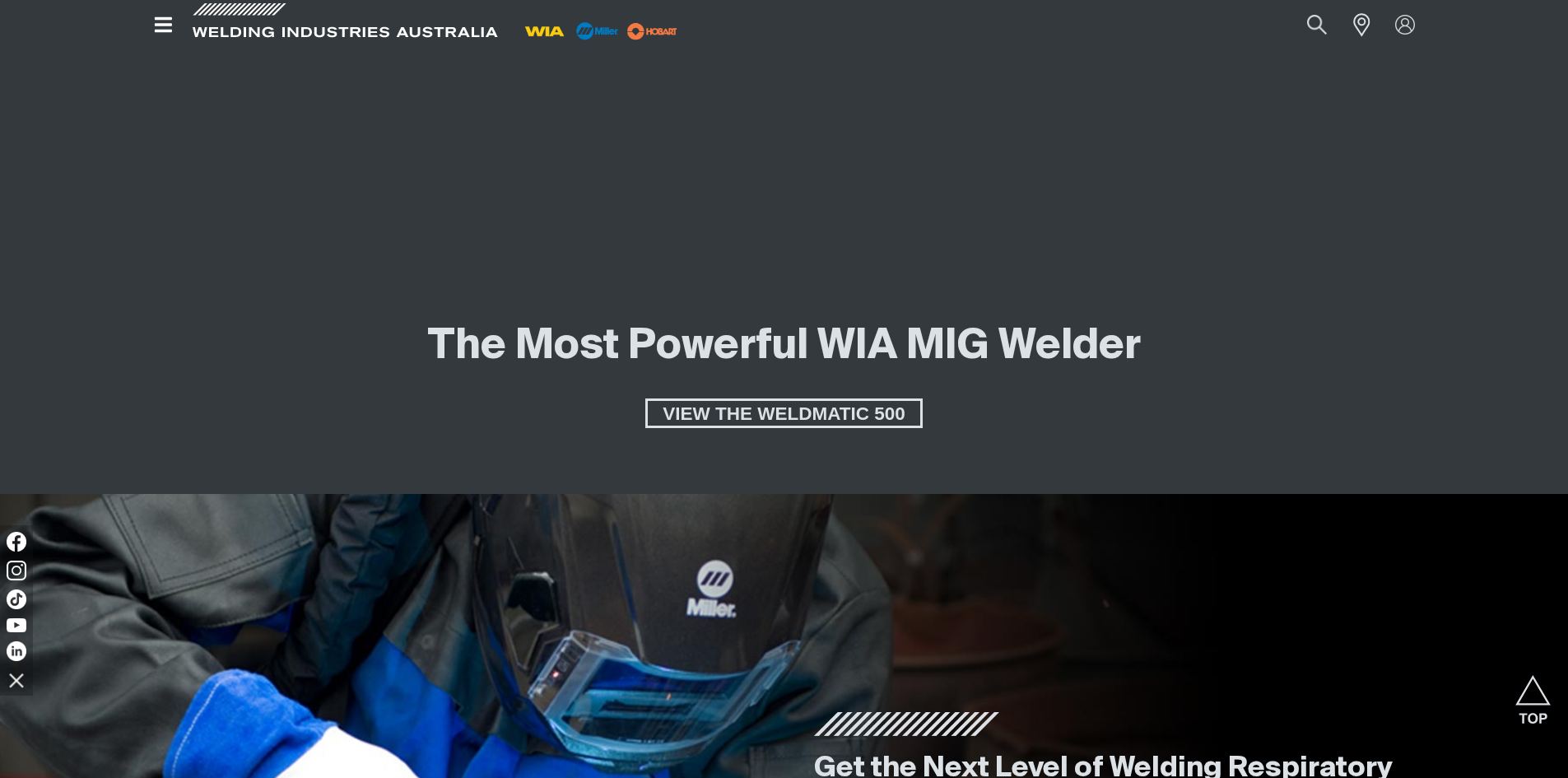
scroll to position [2881, 0]
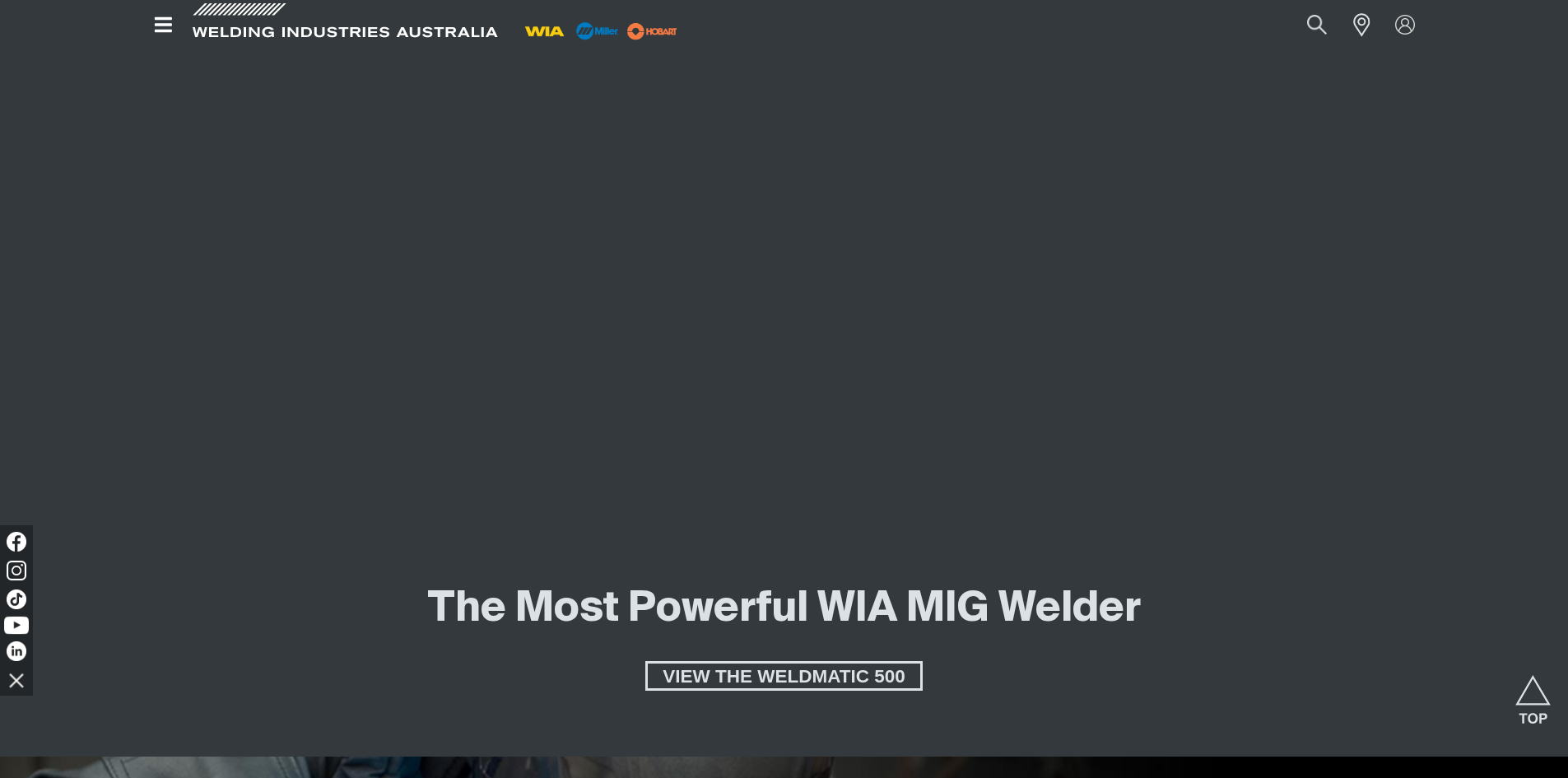
click at [22, 627] on img at bounding box center [16, 625] width 24 height 17
click at [16, 574] on img at bounding box center [16, 570] width 24 height 24
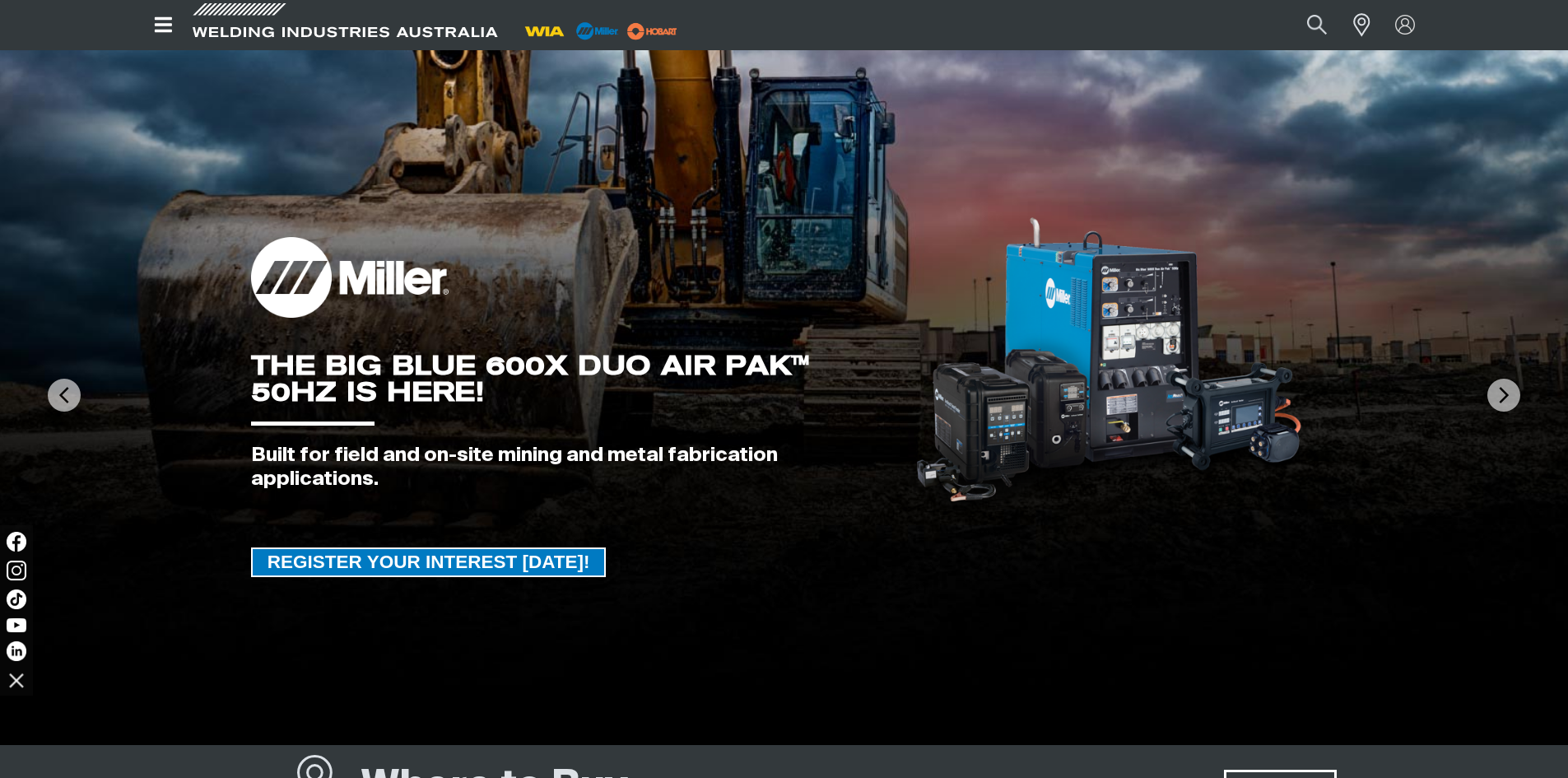
scroll to position [0, 0]
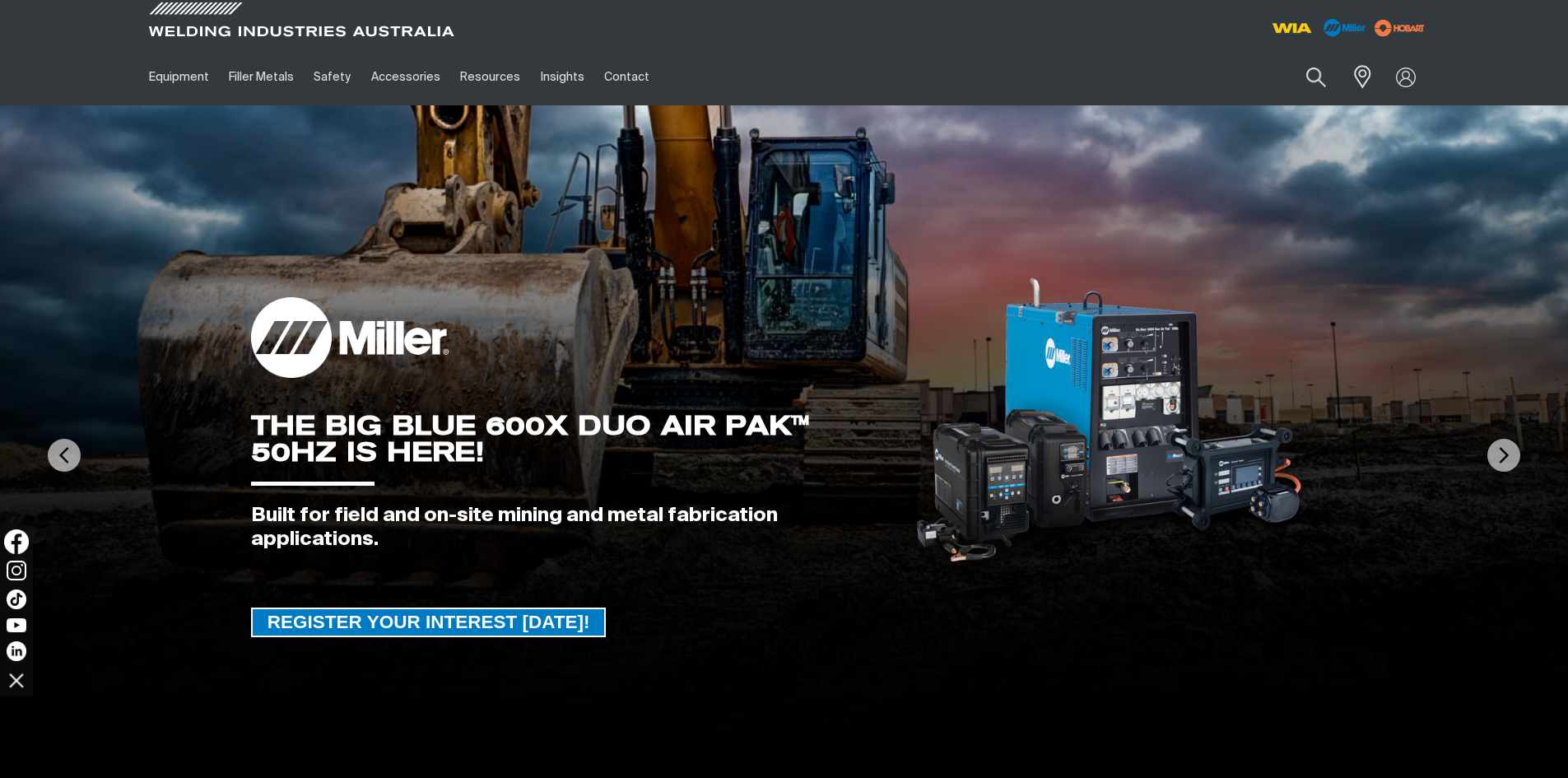
click at [15, 545] on img at bounding box center [16, 541] width 24 height 24
